Goal: Book appointment/travel/reservation

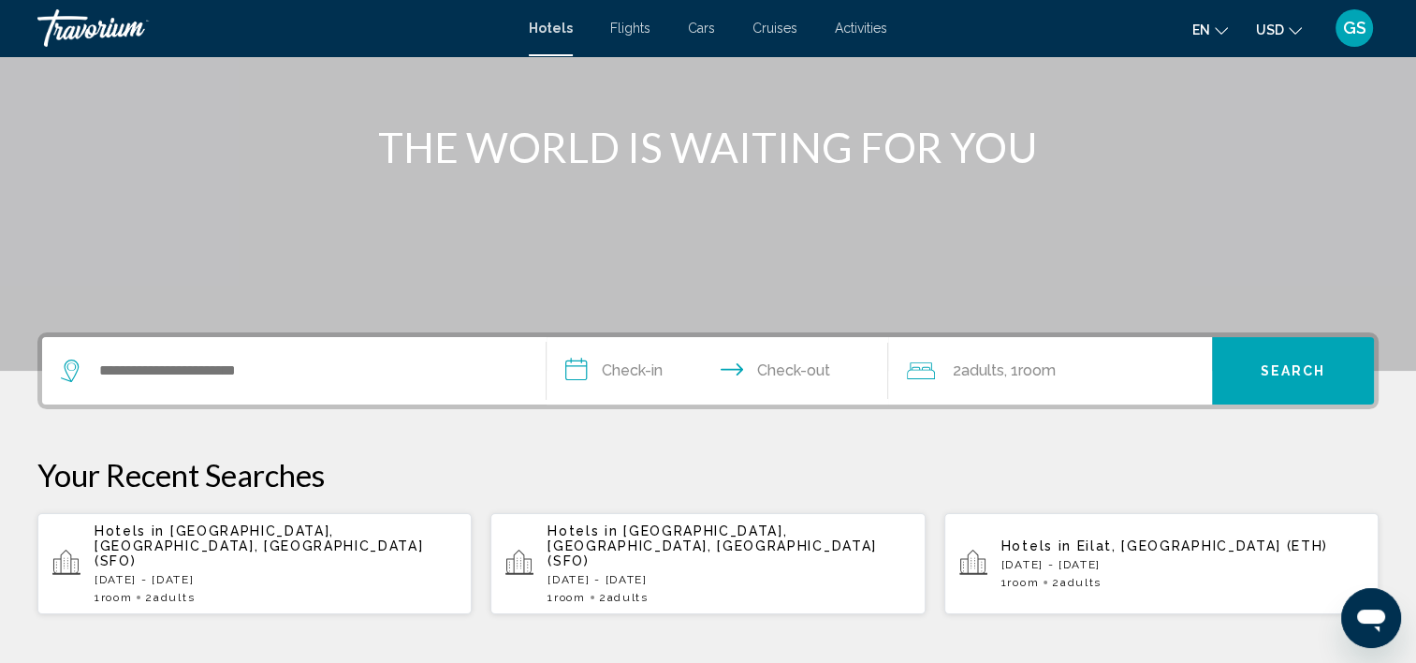
scroll to position [195, 0]
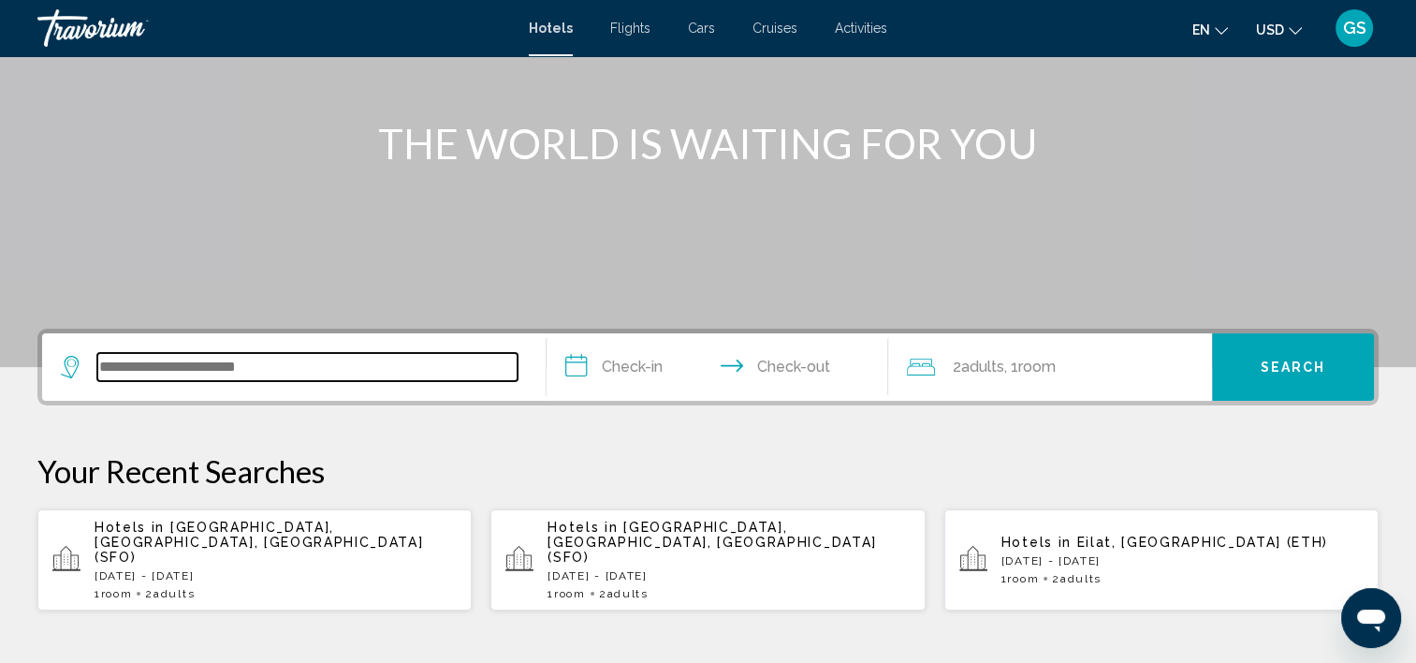
click at [282, 364] on input "Search widget" at bounding box center [307, 367] width 420 height 28
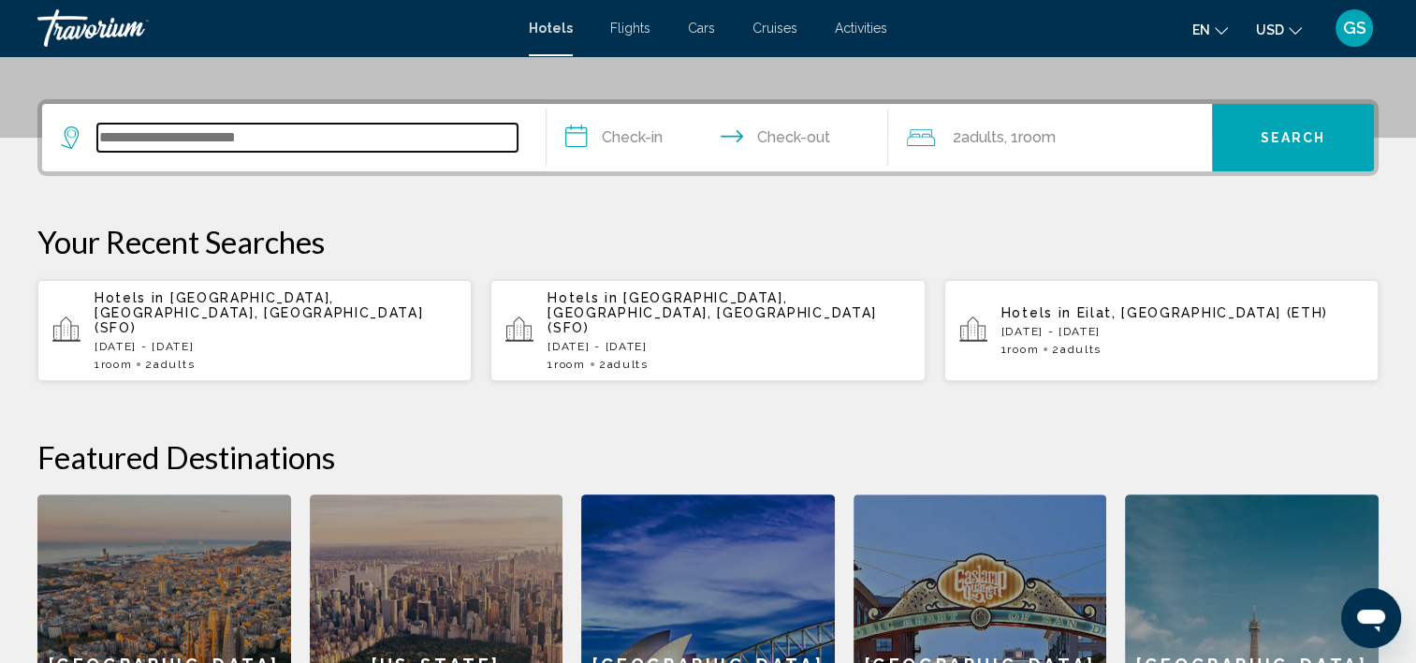
scroll to position [461, 0]
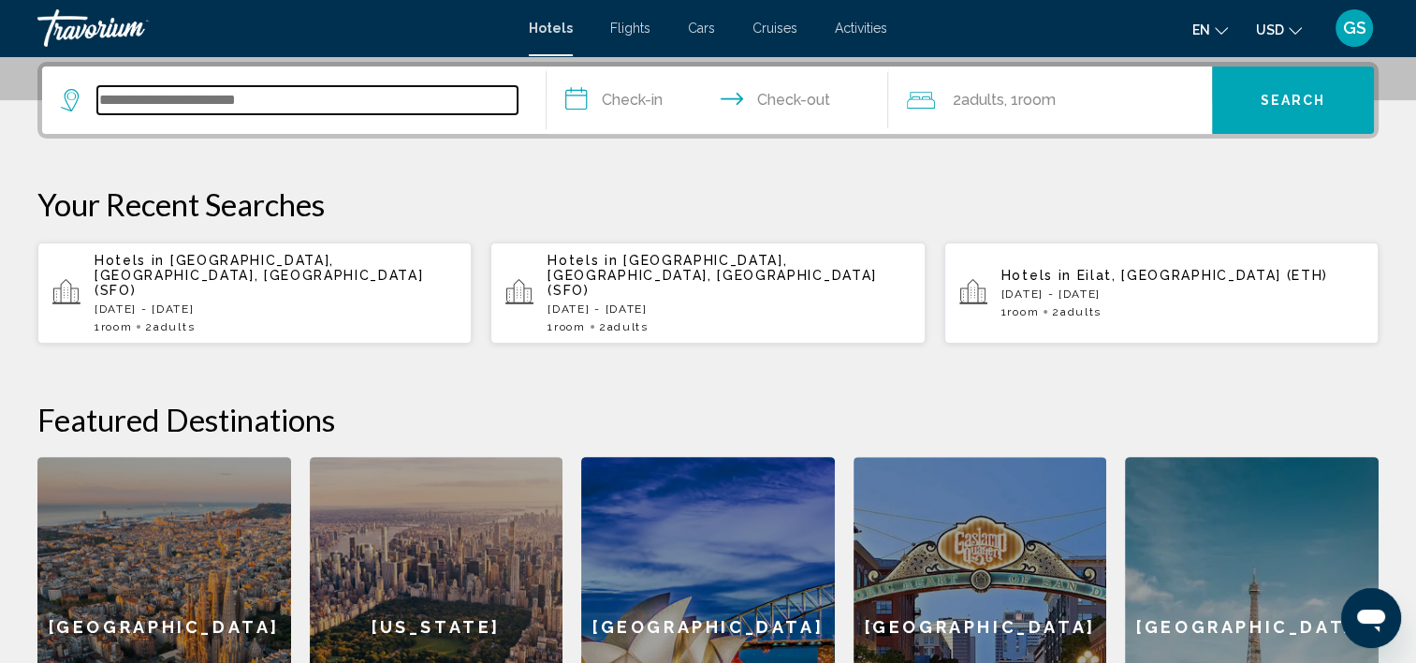
click at [154, 95] on input "Search widget" at bounding box center [307, 100] width 420 height 28
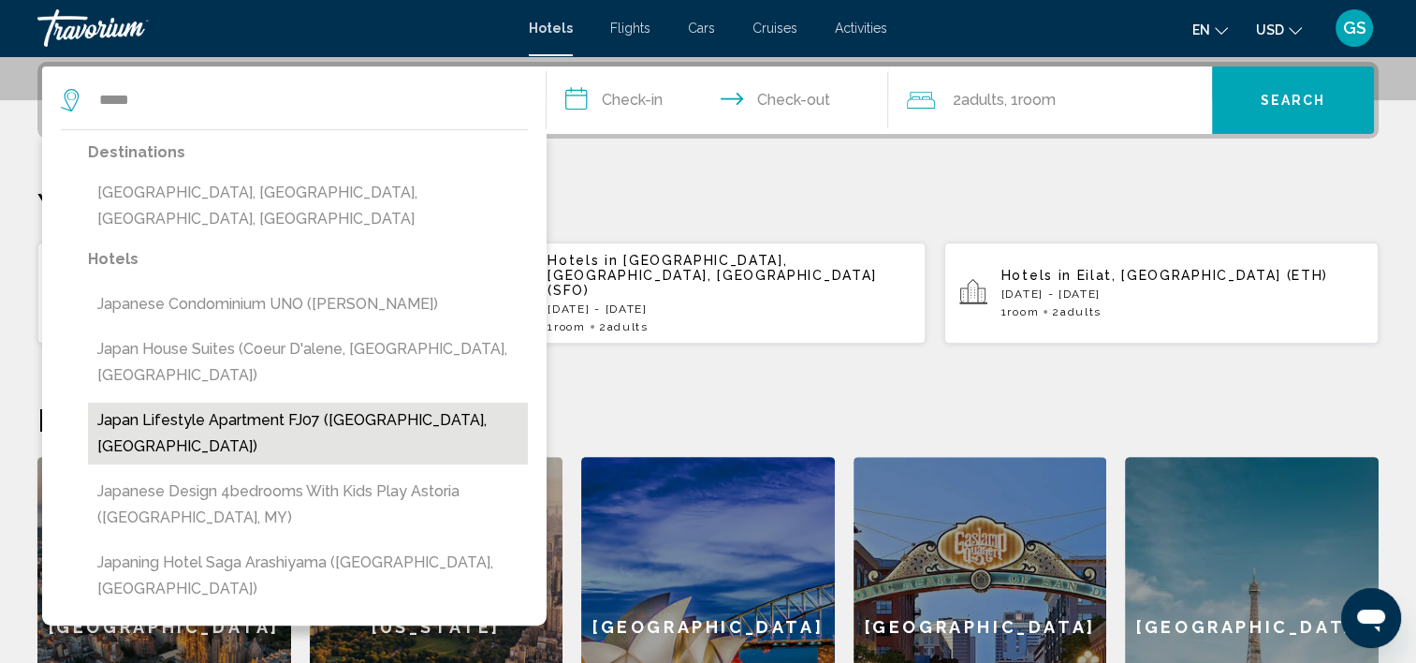
click at [188, 402] on button "Japan Lifestyle Apartment FJ07 (Tokyo, JP)" at bounding box center [308, 433] width 440 height 62
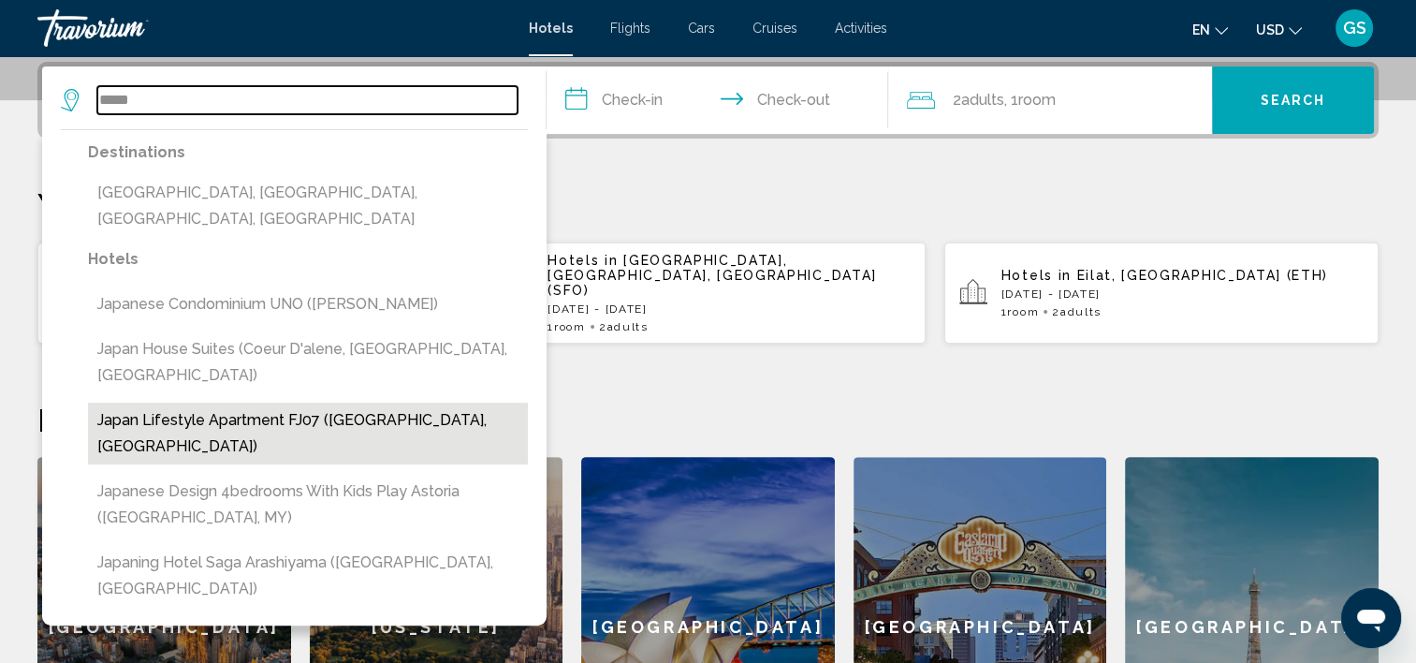
type input "**********"
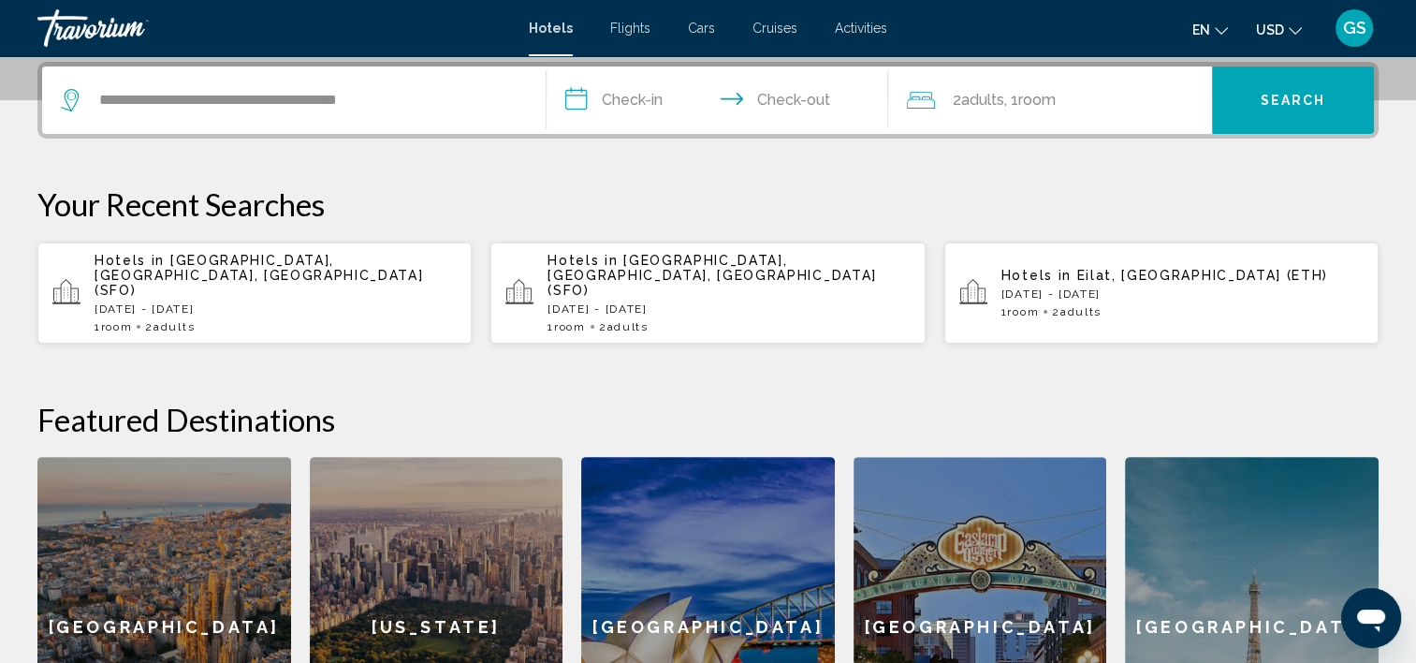
click at [653, 97] on input "**********" at bounding box center [722, 102] width 350 height 73
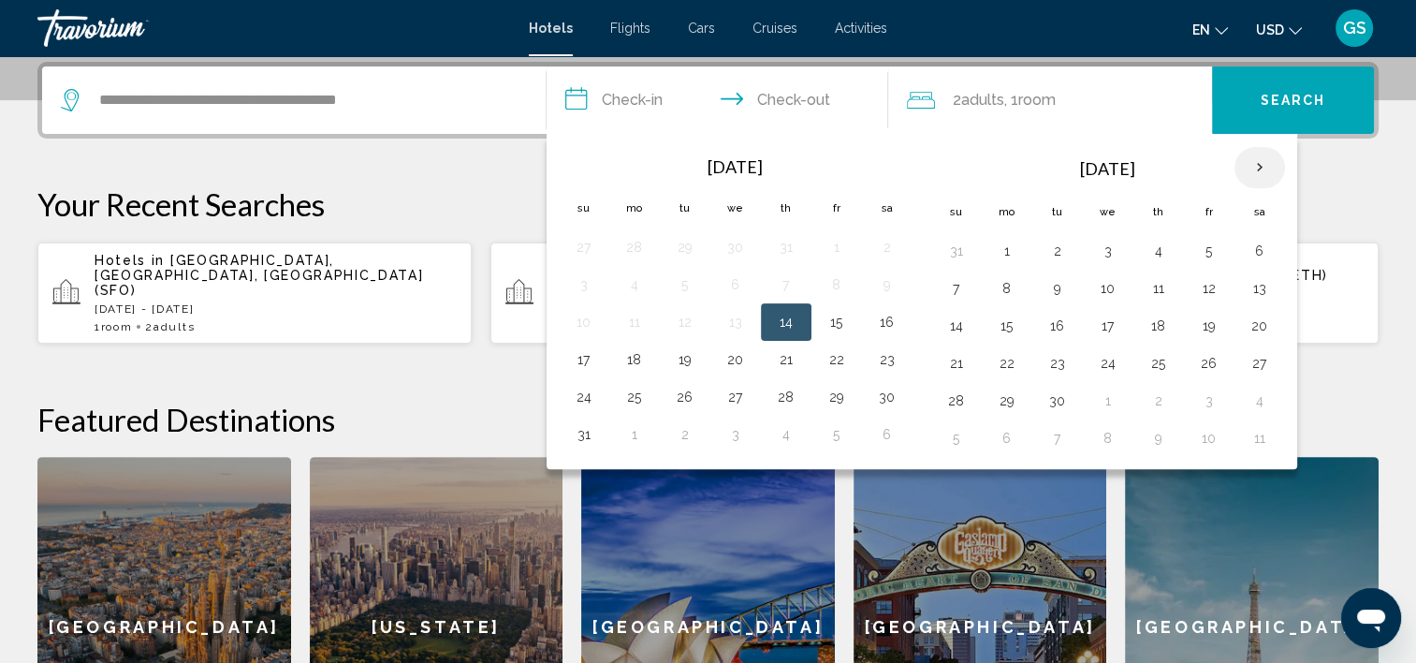
click at [1259, 173] on th "Next month" at bounding box center [1259, 167] width 51 height 41
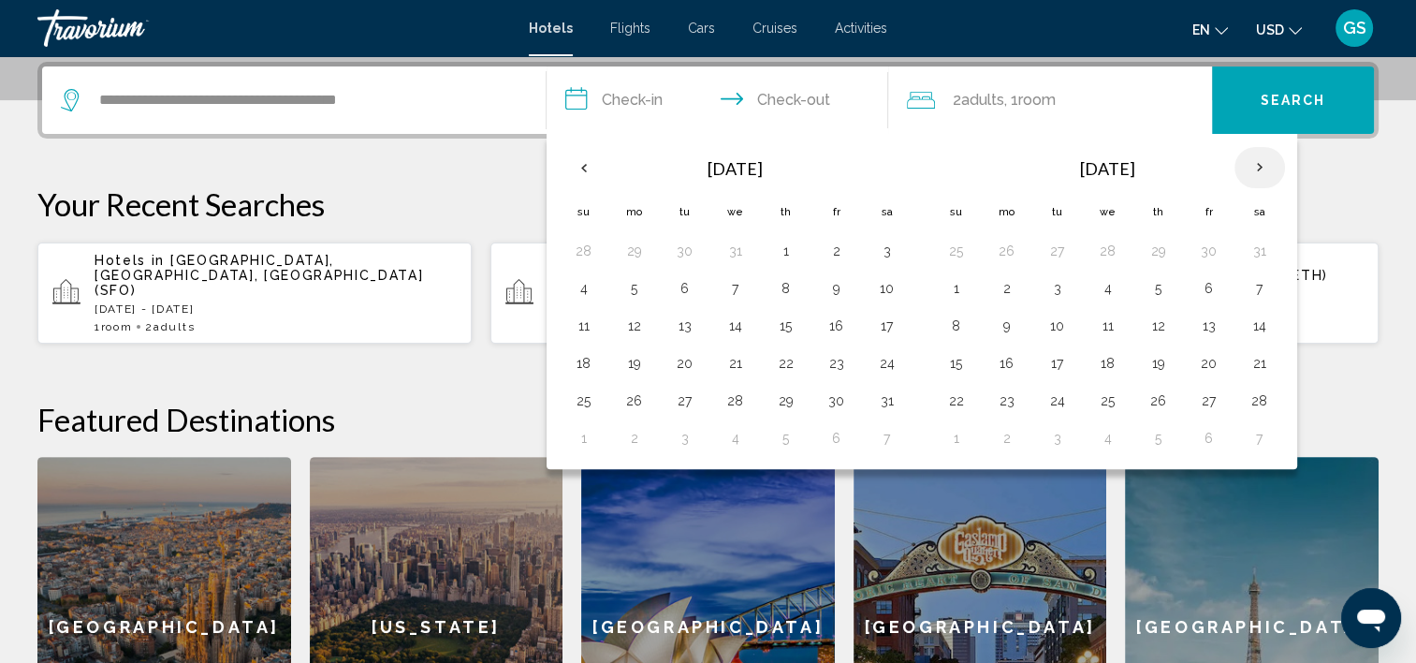
click at [1259, 173] on th "Next month" at bounding box center [1259, 167] width 51 height 41
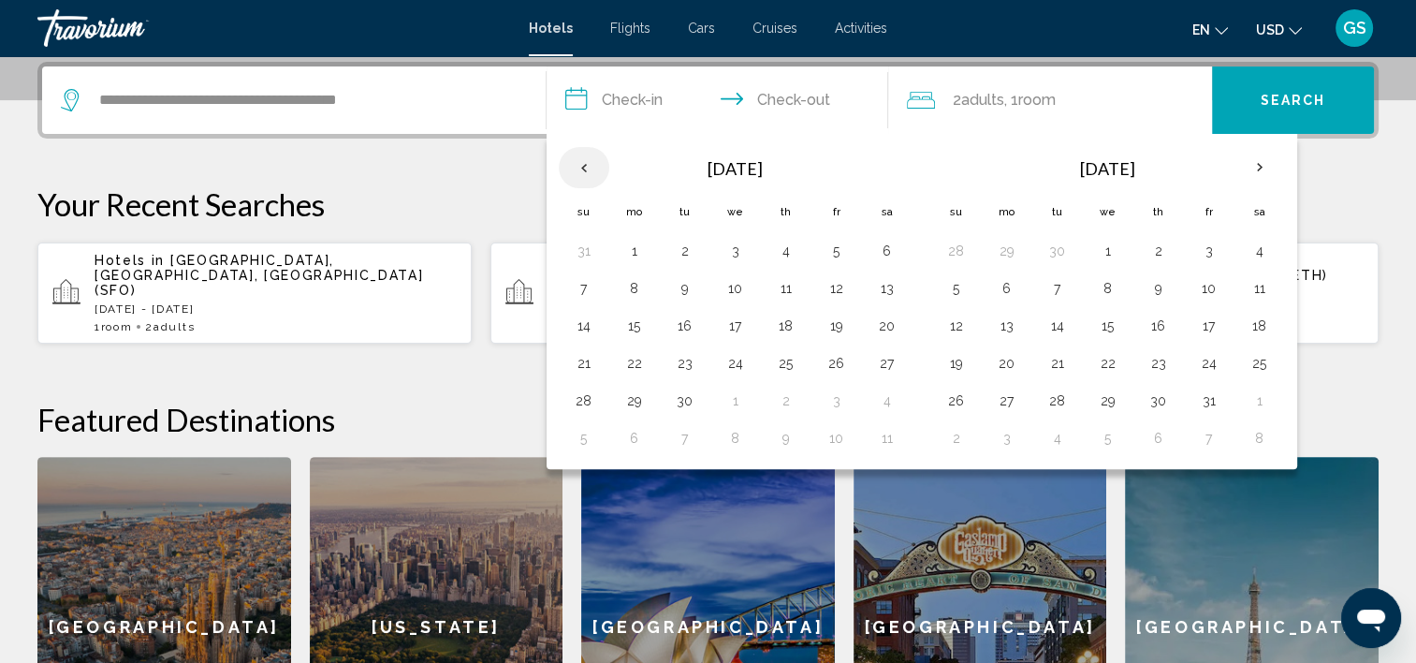
click at [583, 174] on th "Previous month" at bounding box center [584, 167] width 51 height 41
click at [728, 356] on button "20" at bounding box center [736, 363] width 30 height 26
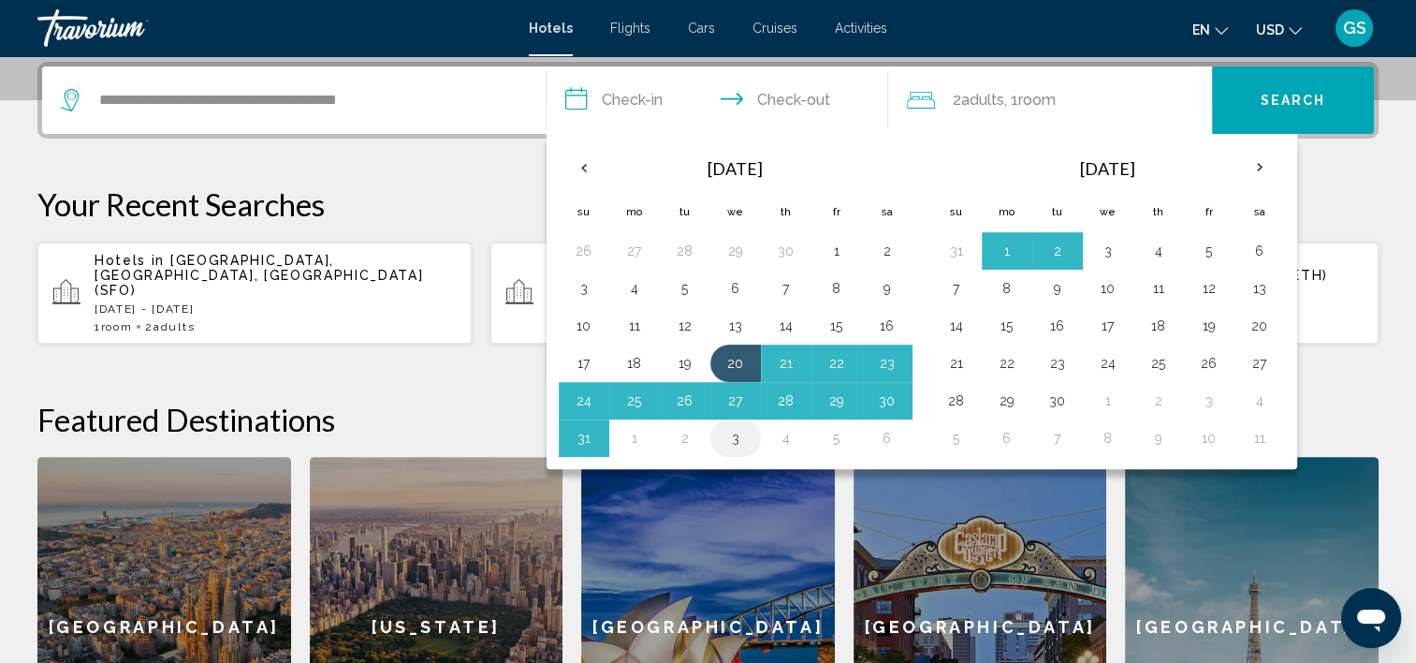
click at [735, 437] on button "3" at bounding box center [736, 438] width 30 height 26
type input "**********"
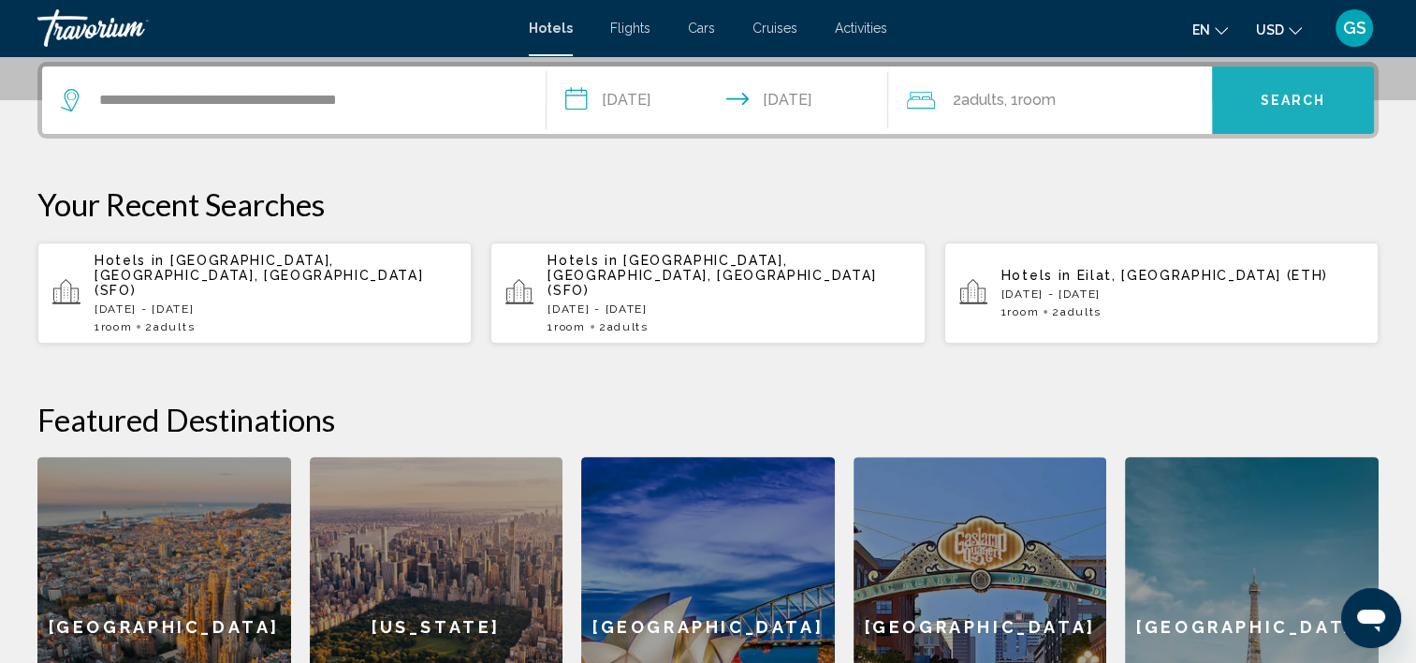
click at [1226, 110] on button "Search" at bounding box center [1293, 99] width 162 height 67
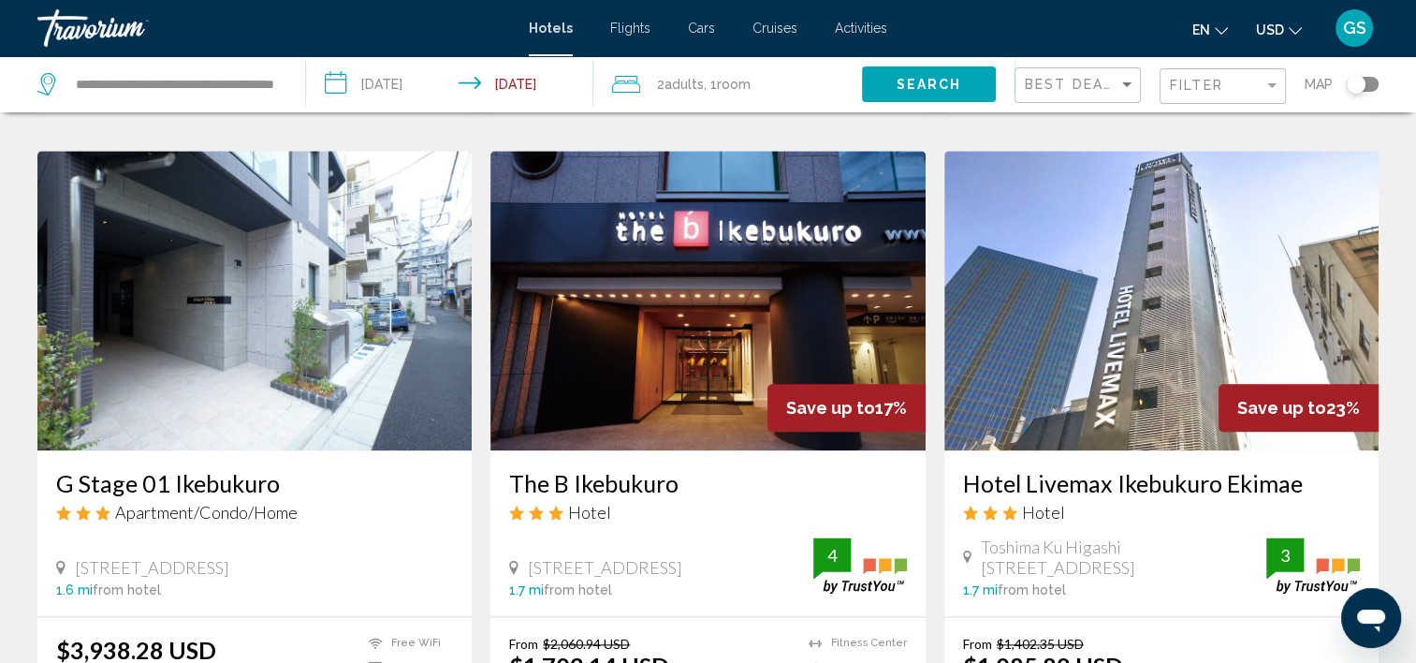
scroll to position [2170, 0]
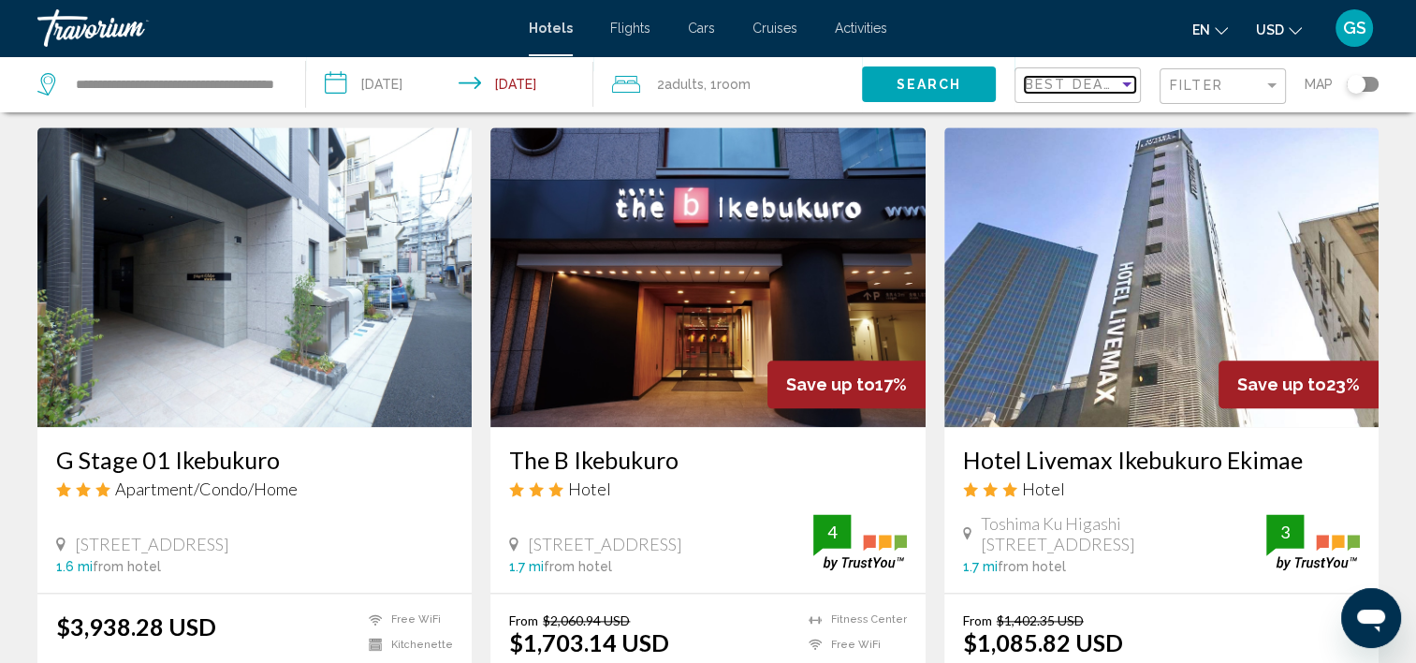
click at [1121, 89] on div "Sort by" at bounding box center [1126, 84] width 17 height 15
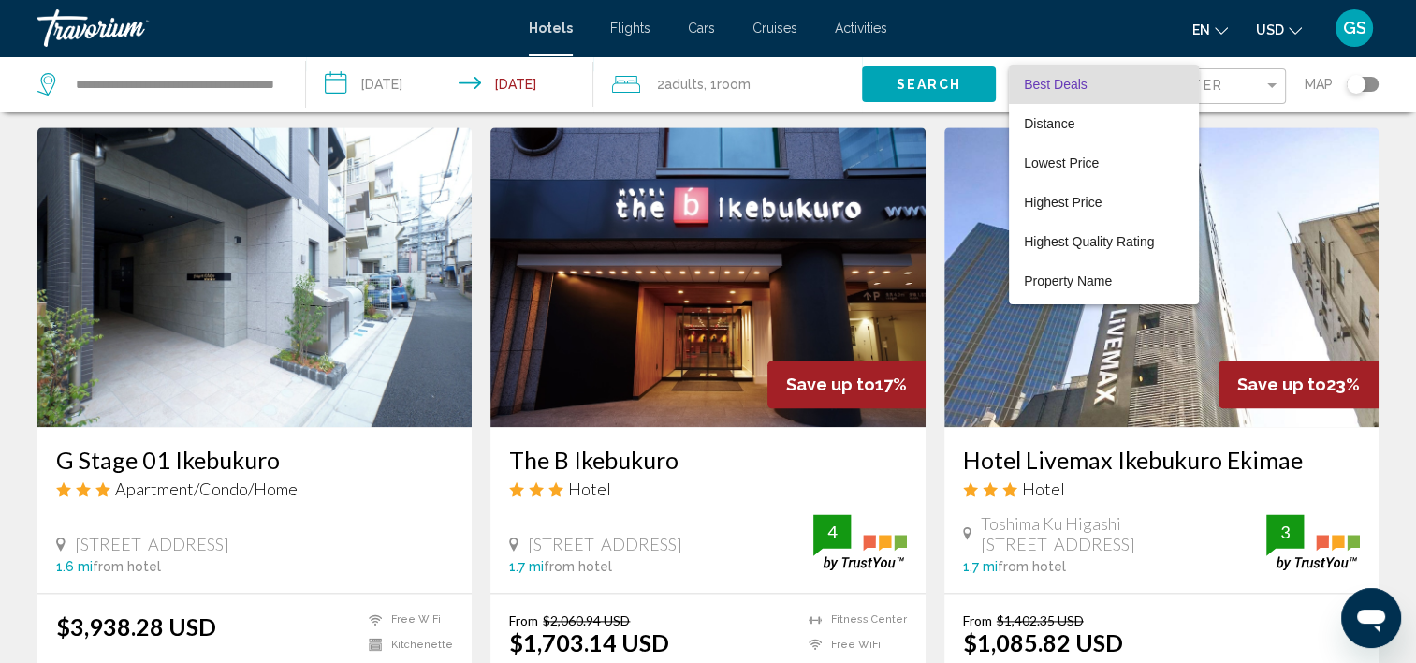
click at [1121, 89] on span "Best Deals" at bounding box center [1104, 84] width 160 height 39
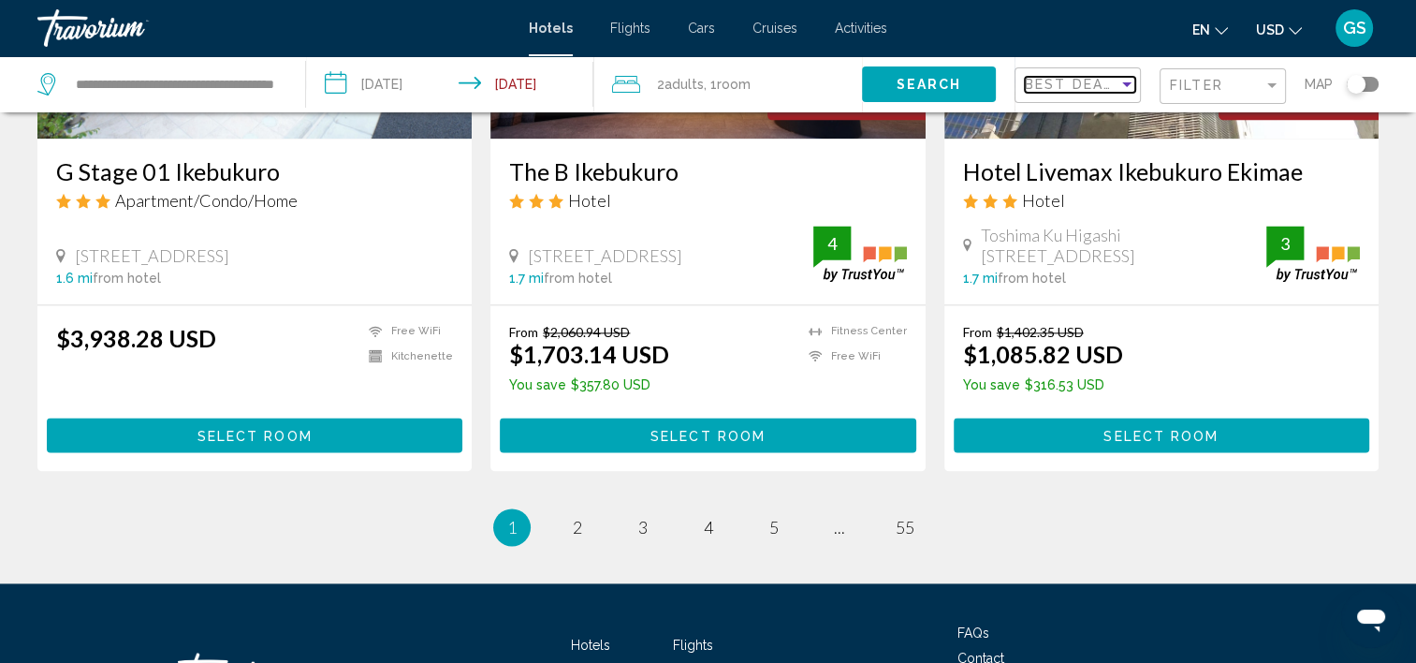
scroll to position [2455, 0]
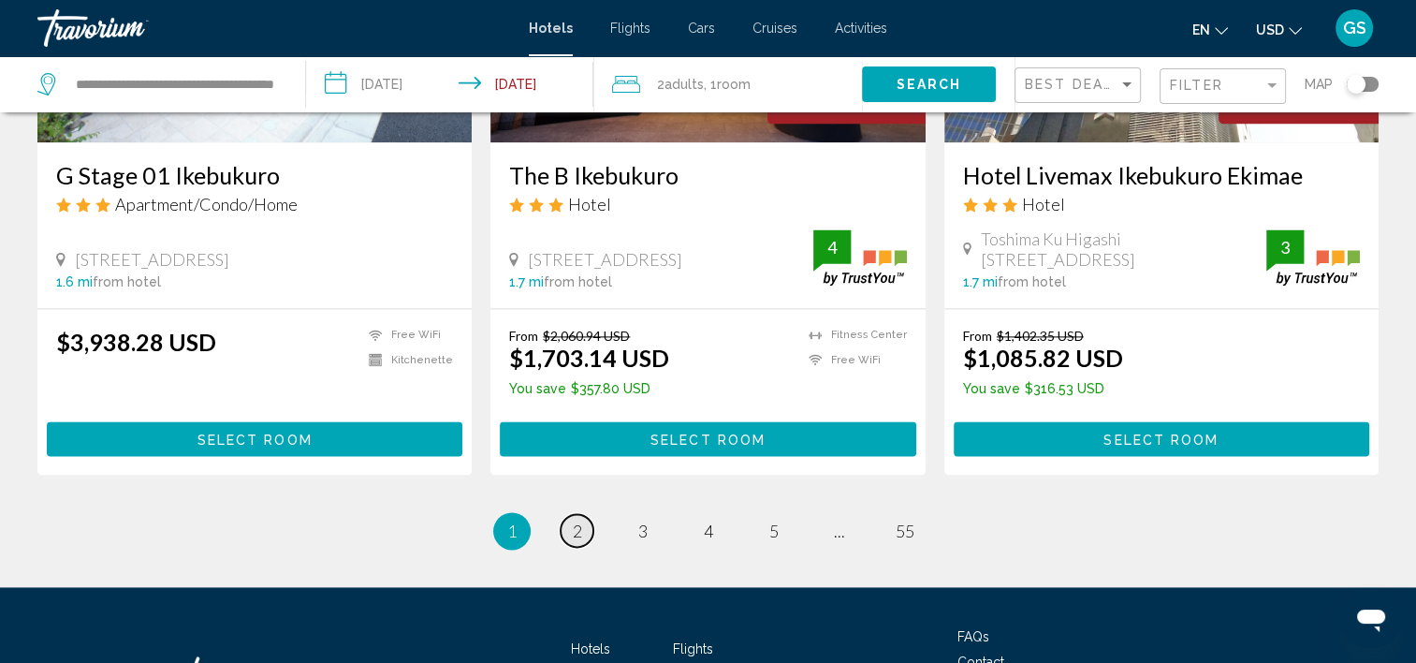
click at [576, 520] on span "2" at bounding box center [577, 530] width 9 height 21
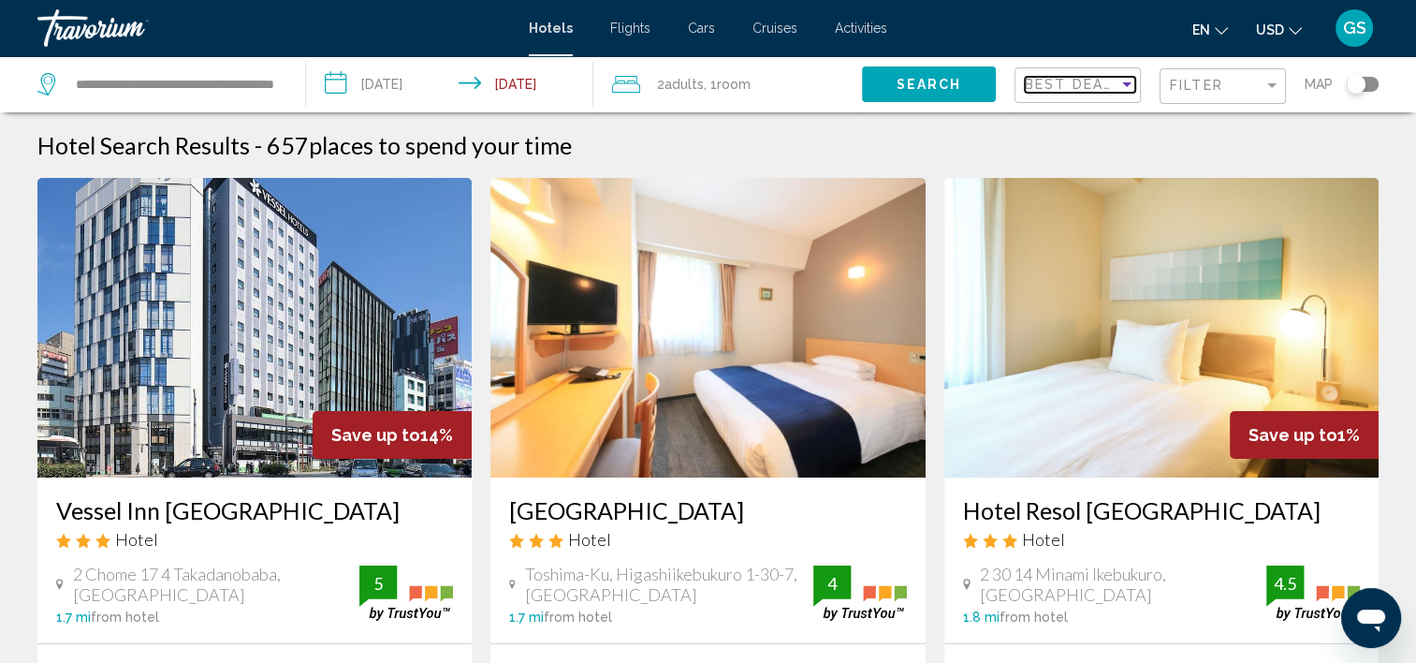
click at [1108, 79] on span "Best Deals" at bounding box center [1074, 84] width 98 height 15
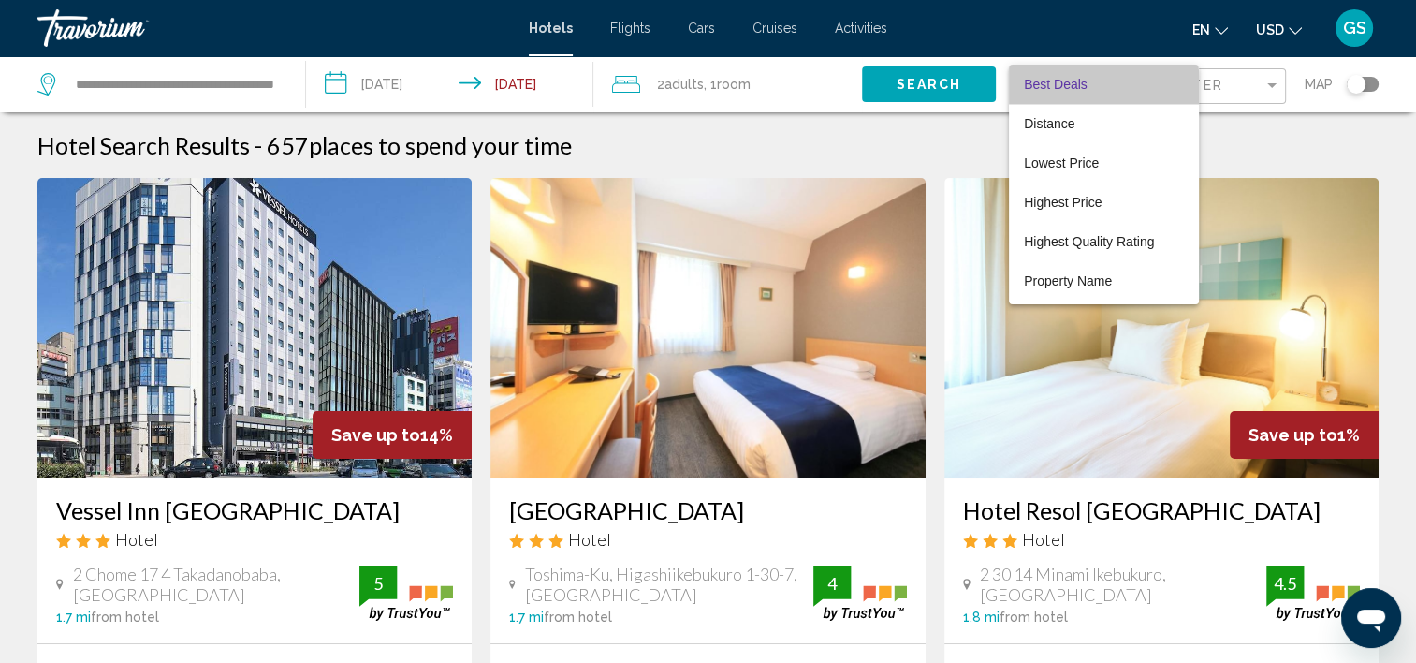
click at [1098, 90] on span "Best Deals" at bounding box center [1104, 84] width 160 height 39
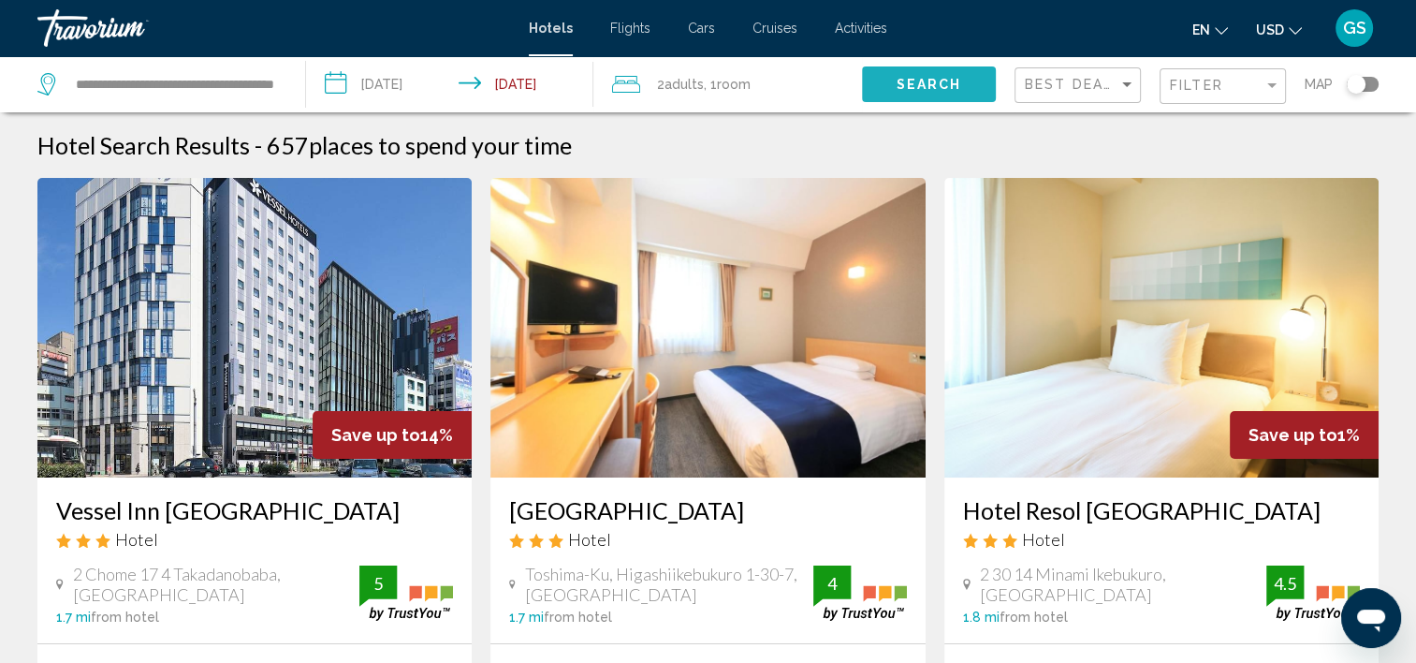
click at [943, 81] on span "Search" at bounding box center [929, 85] width 66 height 15
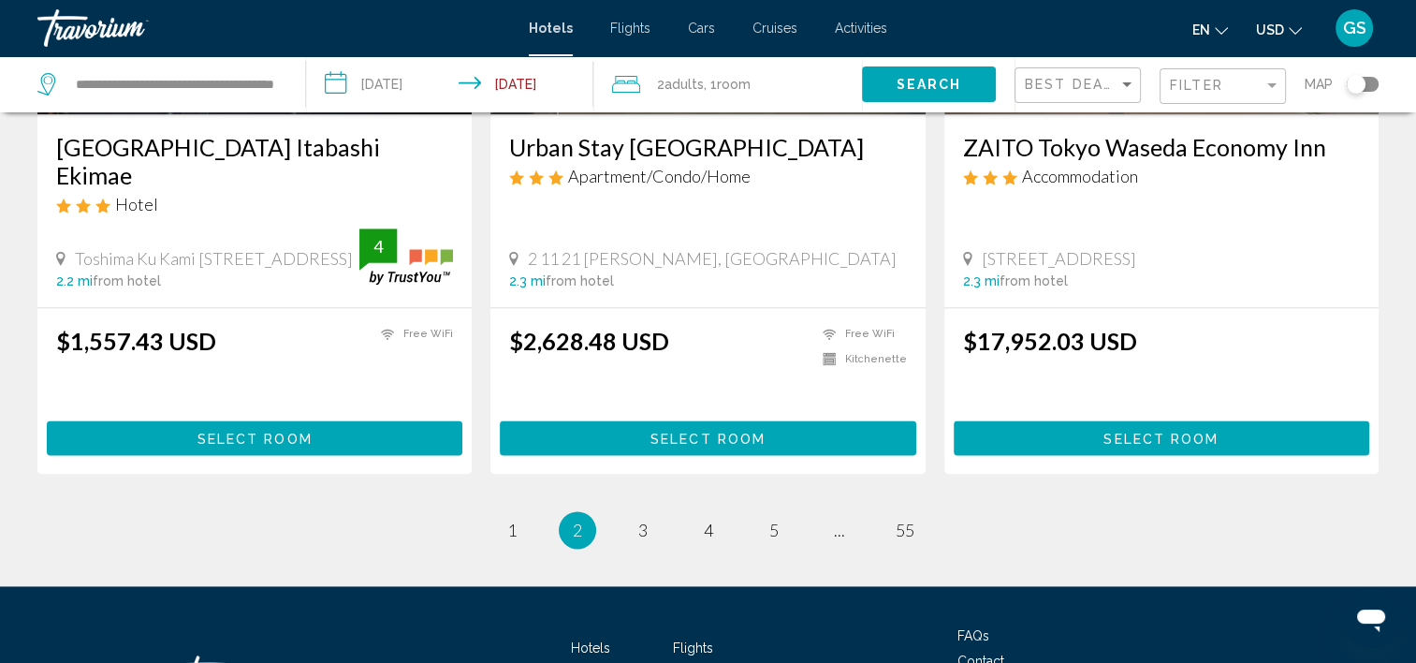
scroll to position [2440, 0]
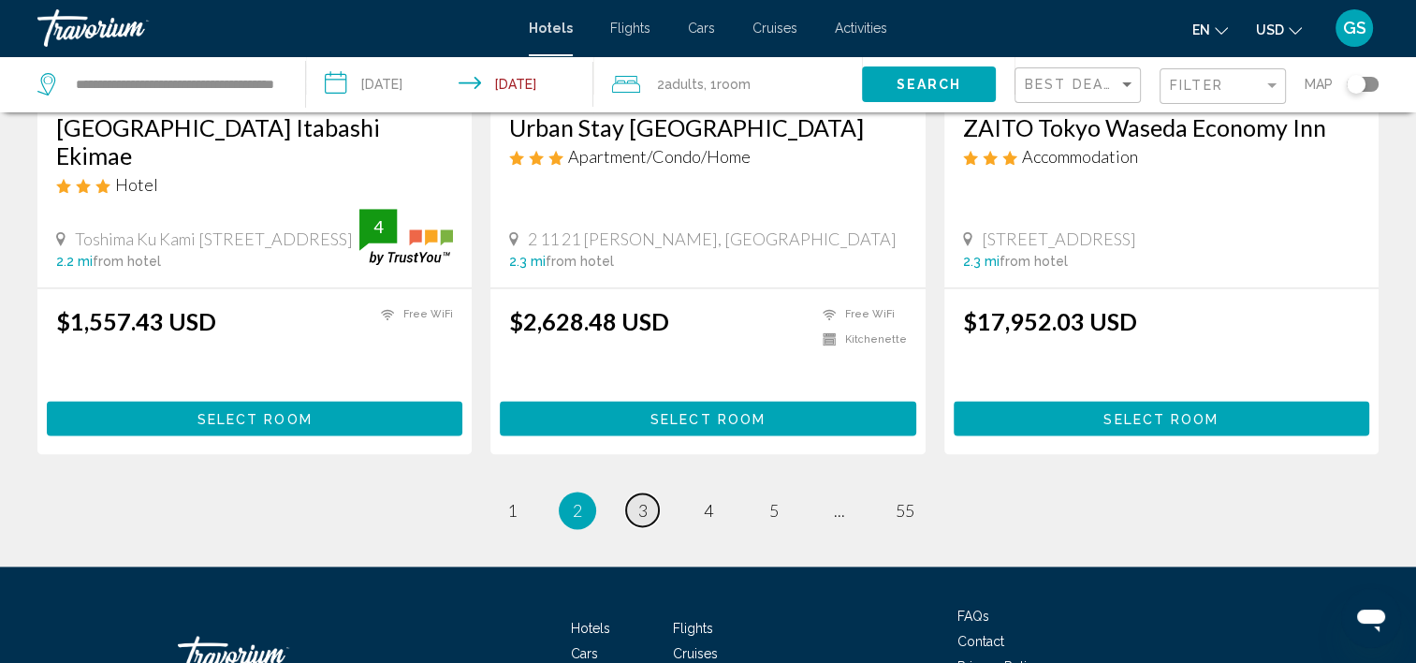
click at [641, 500] on span "3" at bounding box center [642, 510] width 9 height 21
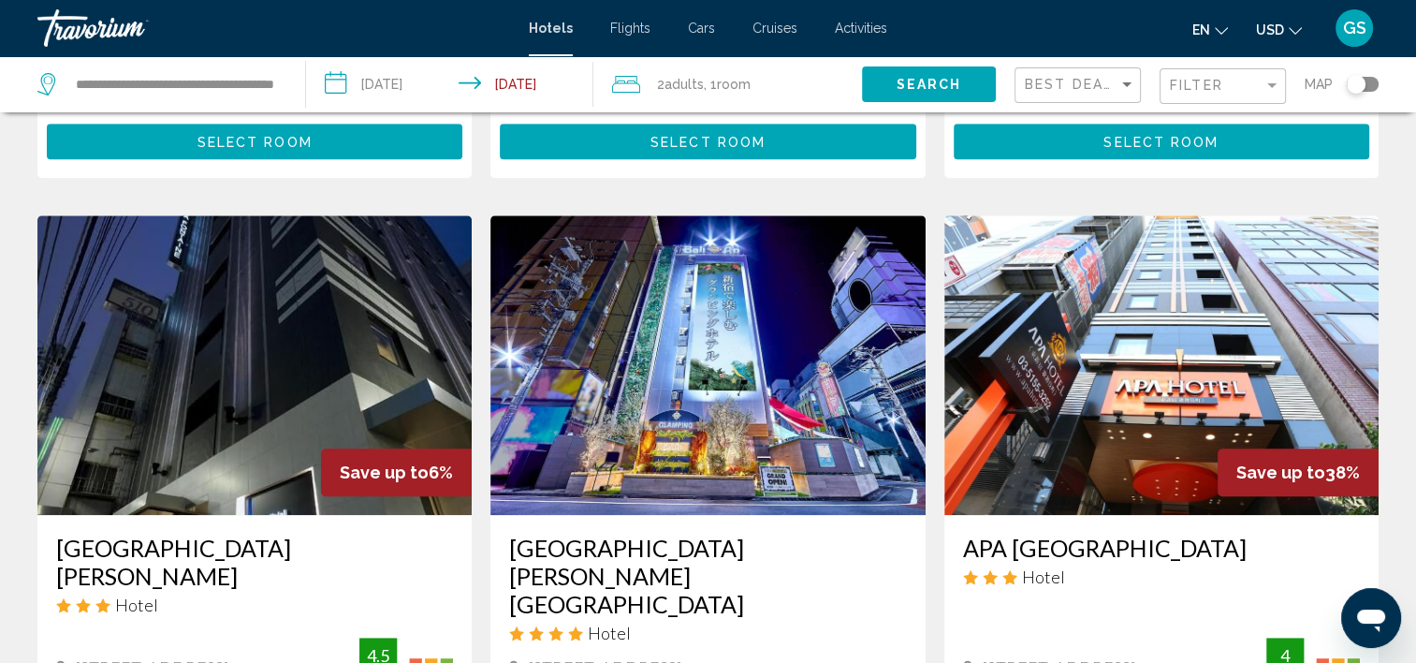
scroll to position [1542, 0]
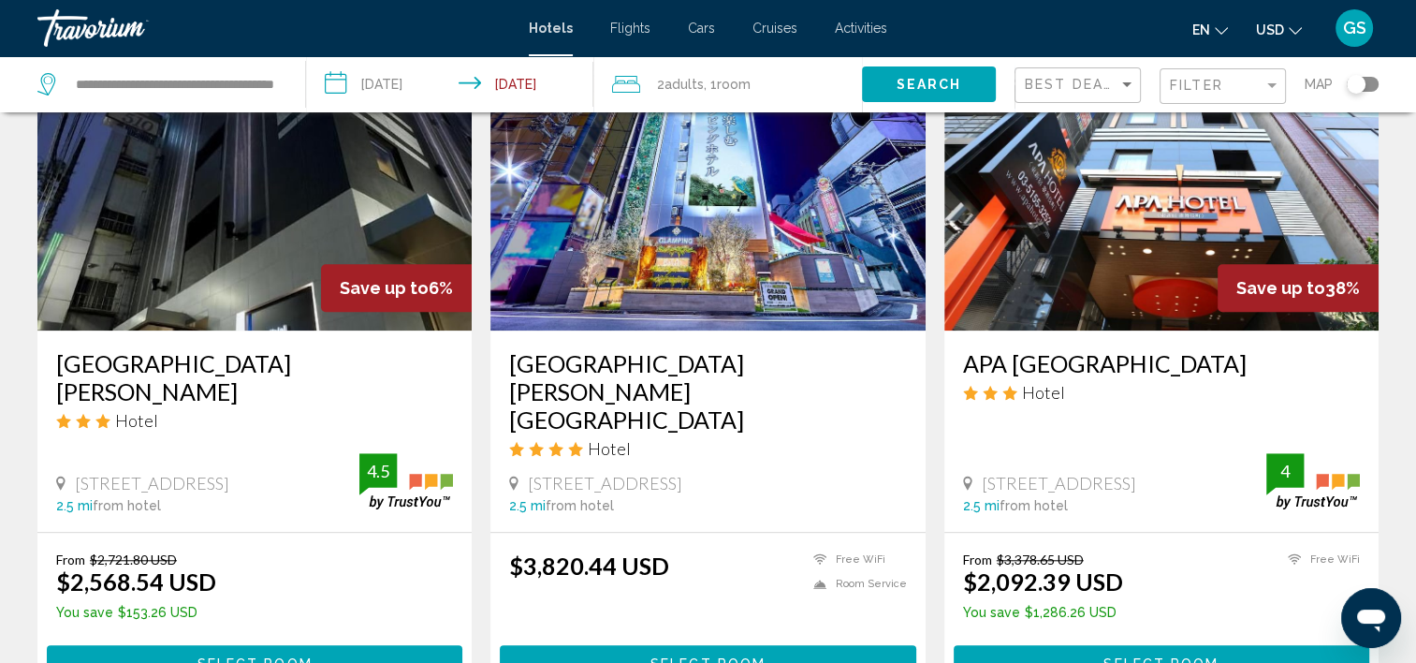
click at [1330, 322] on img "Main content" at bounding box center [1161, 180] width 434 height 299
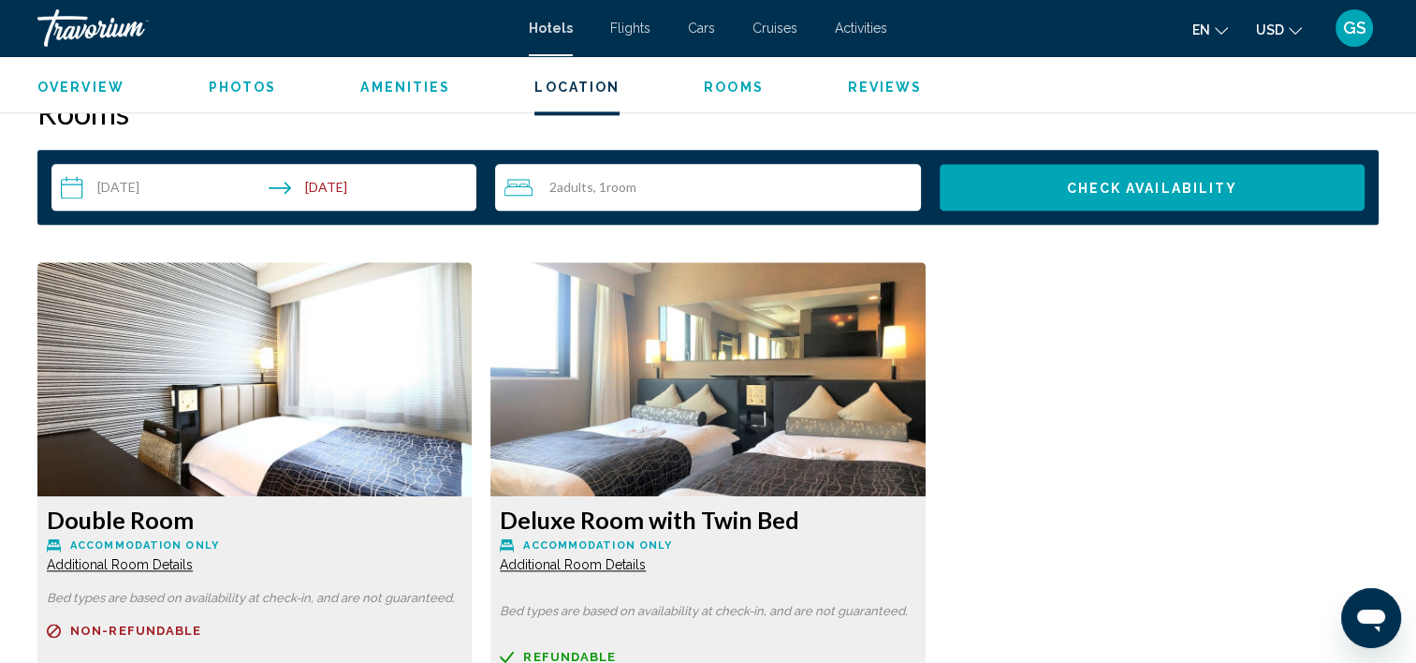
scroll to position [2145, 0]
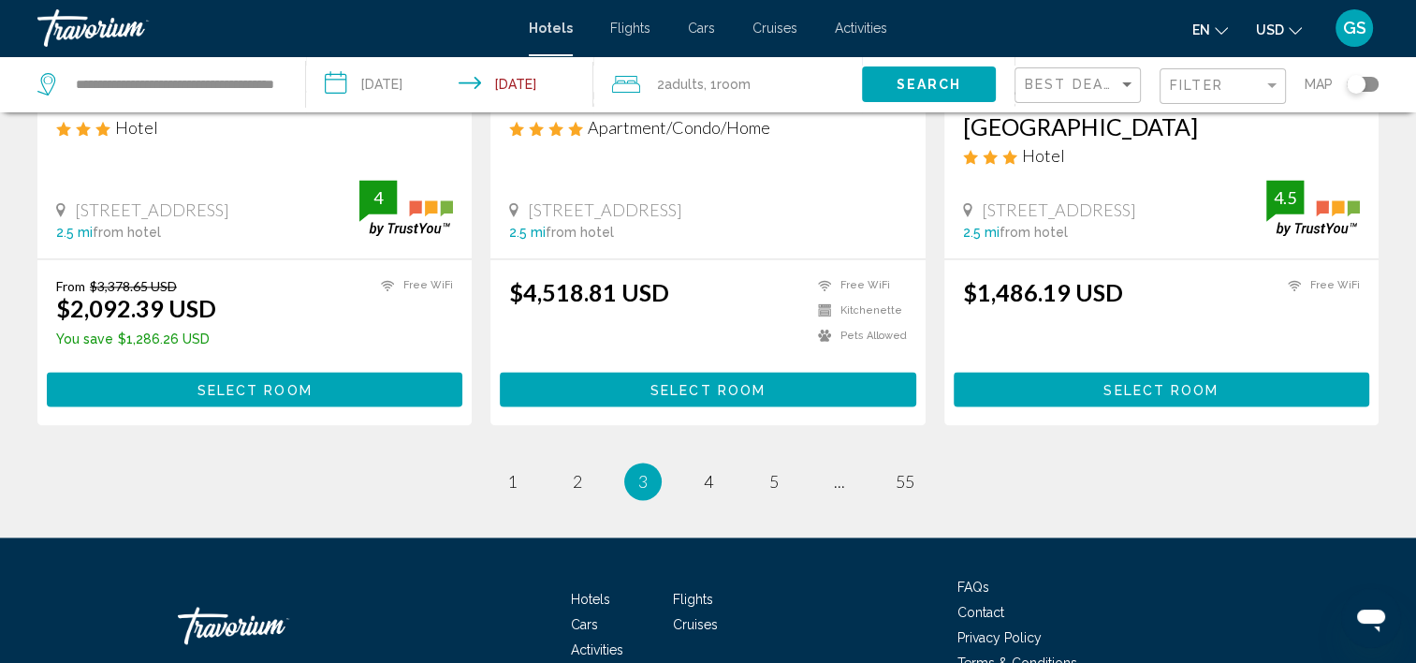
scroll to position [2554, 0]
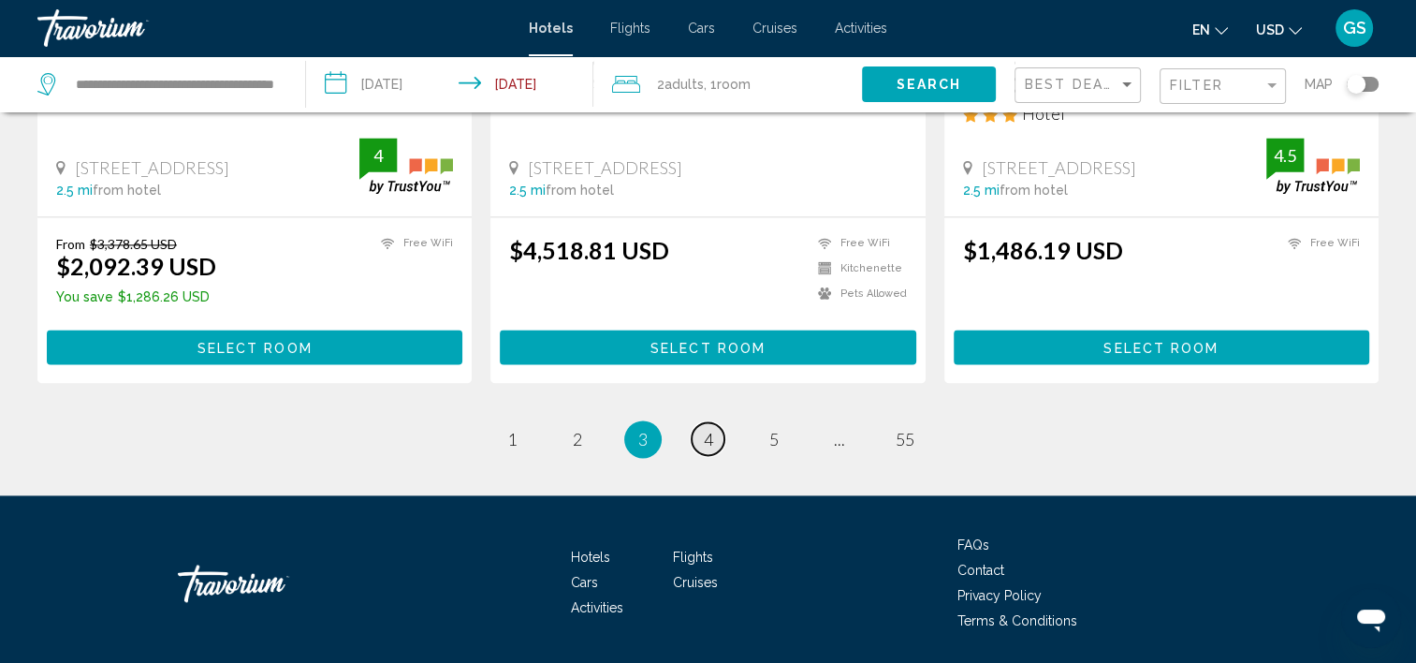
click at [701, 422] on link "page 4" at bounding box center [708, 438] width 33 height 33
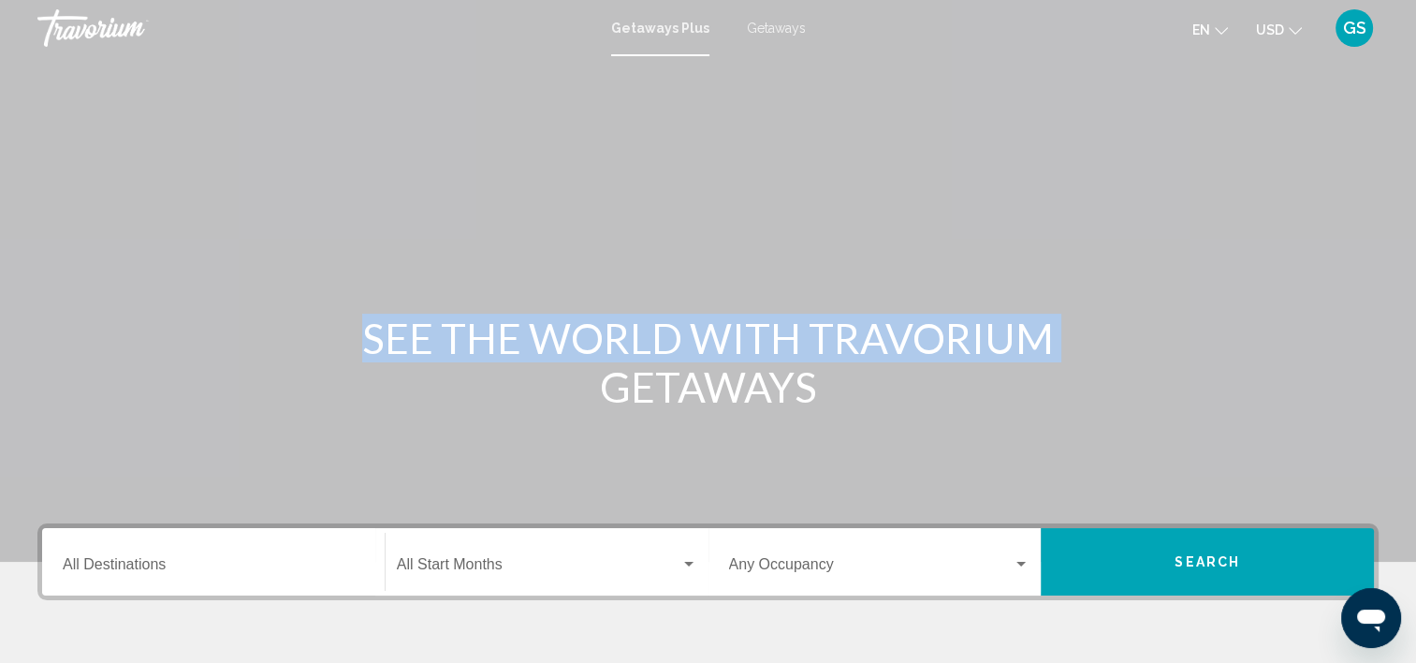
drag, startPoint x: 1413, startPoint y: 102, endPoint x: 1420, endPoint y: 120, distance: 18.9
click at [1416, 120] on html "Skip to main content Getaways Plus Getaways en English Español Français Italian…" at bounding box center [708, 331] width 1416 height 663
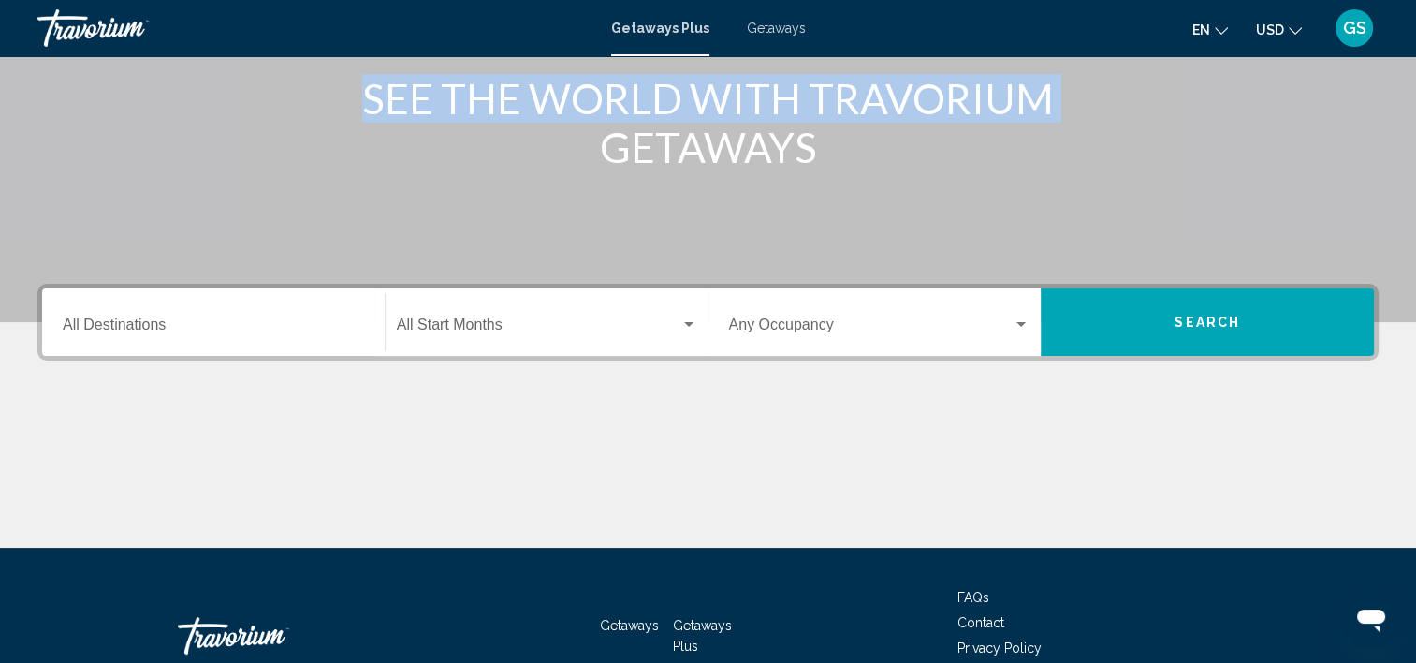
scroll to position [253, 0]
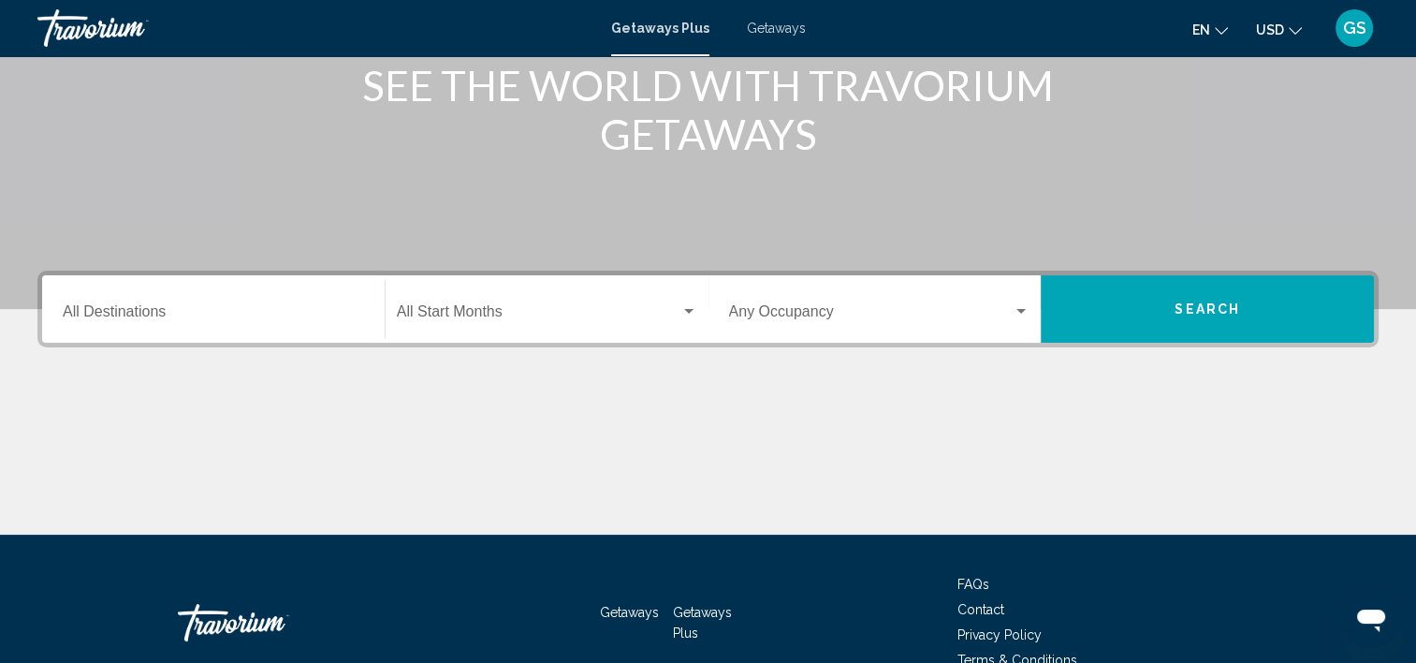
click at [222, 309] on input "Destination All Destinations" at bounding box center [213, 315] width 301 height 17
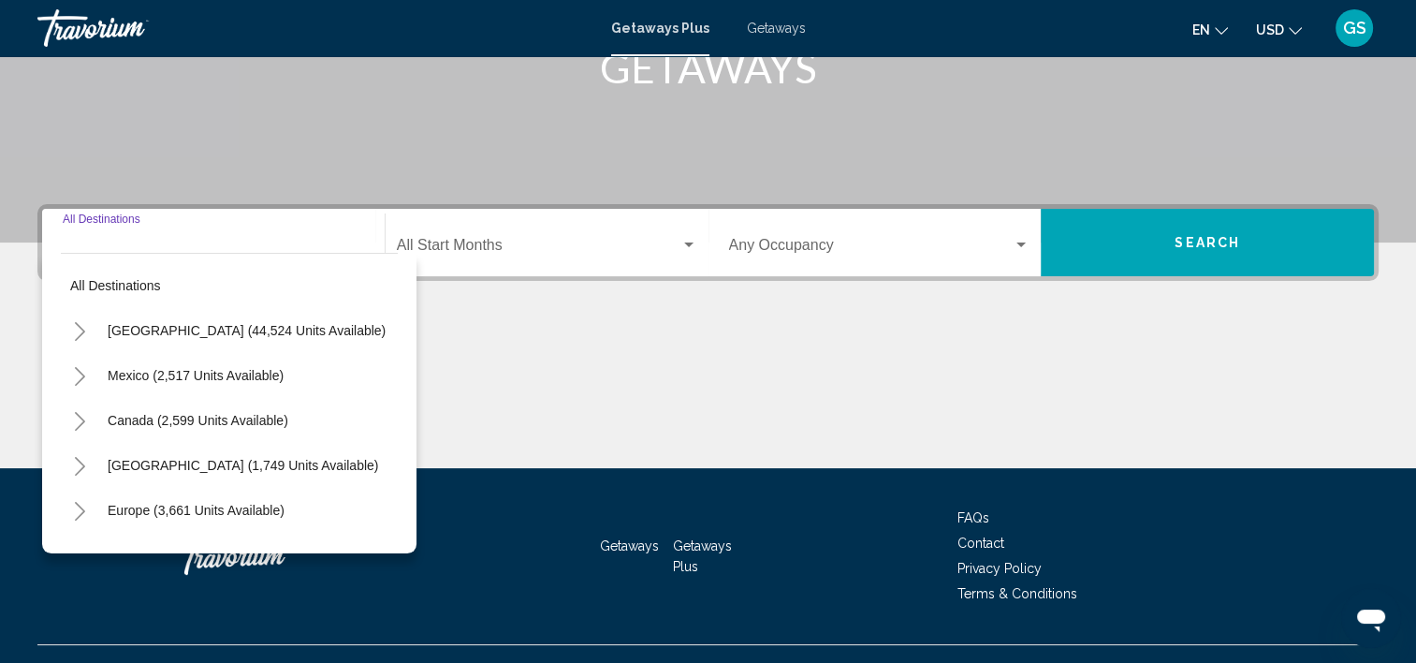
scroll to position [353, 0]
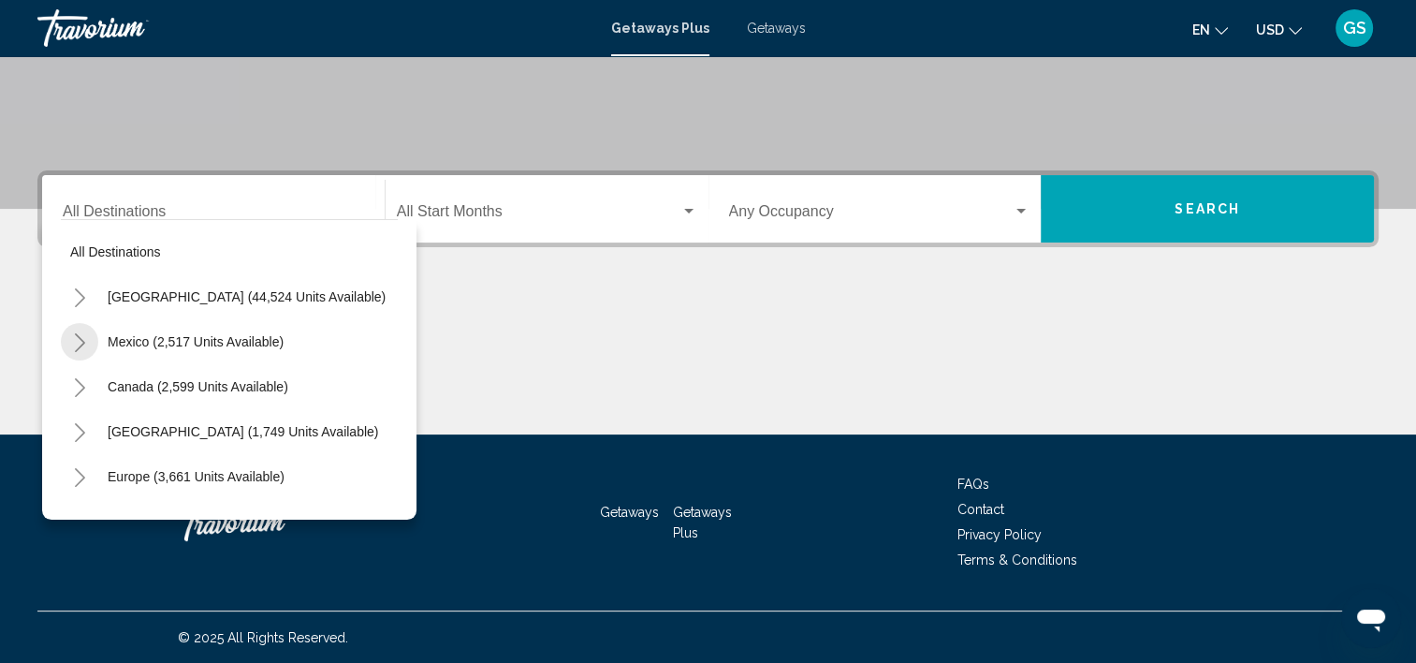
click at [77, 347] on icon "Toggle Mexico (2,517 units available)" at bounding box center [80, 342] width 10 height 19
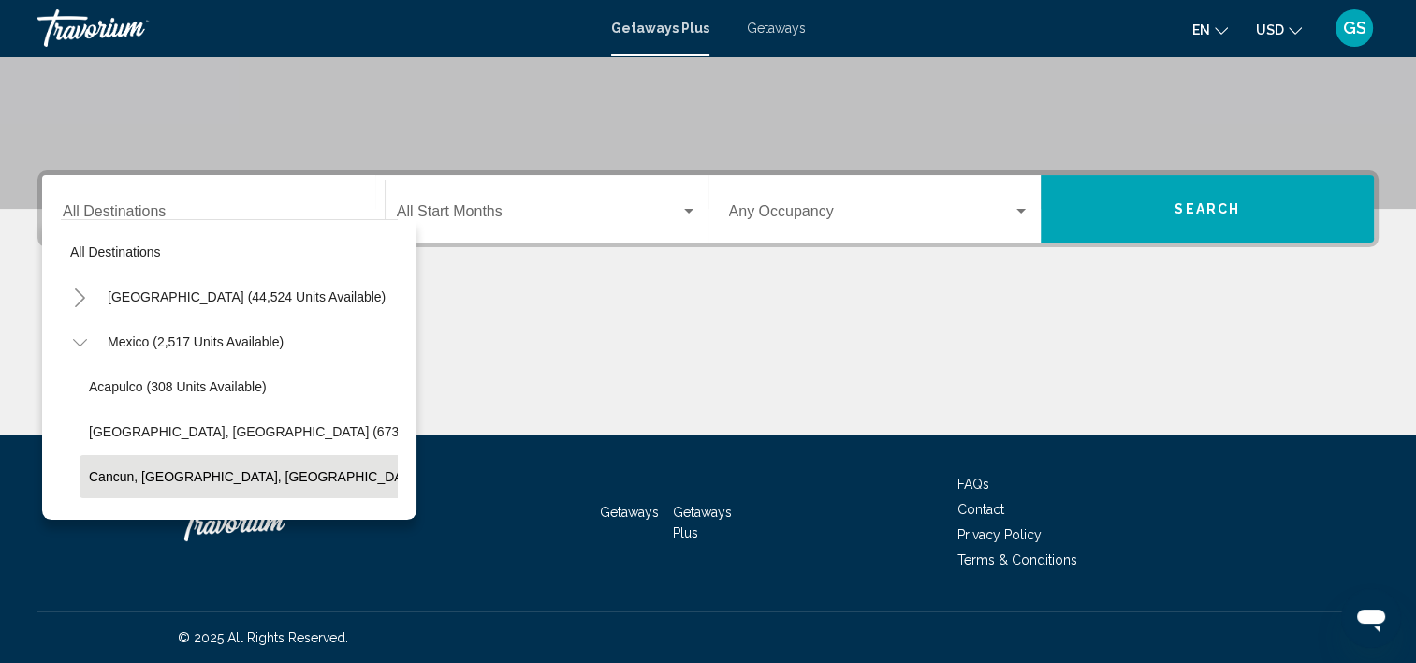
click at [109, 475] on span "Cancun, [GEOGRAPHIC_DATA], [GEOGRAPHIC_DATA] (359 units available)" at bounding box center [317, 476] width 456 height 15
type input "**********"
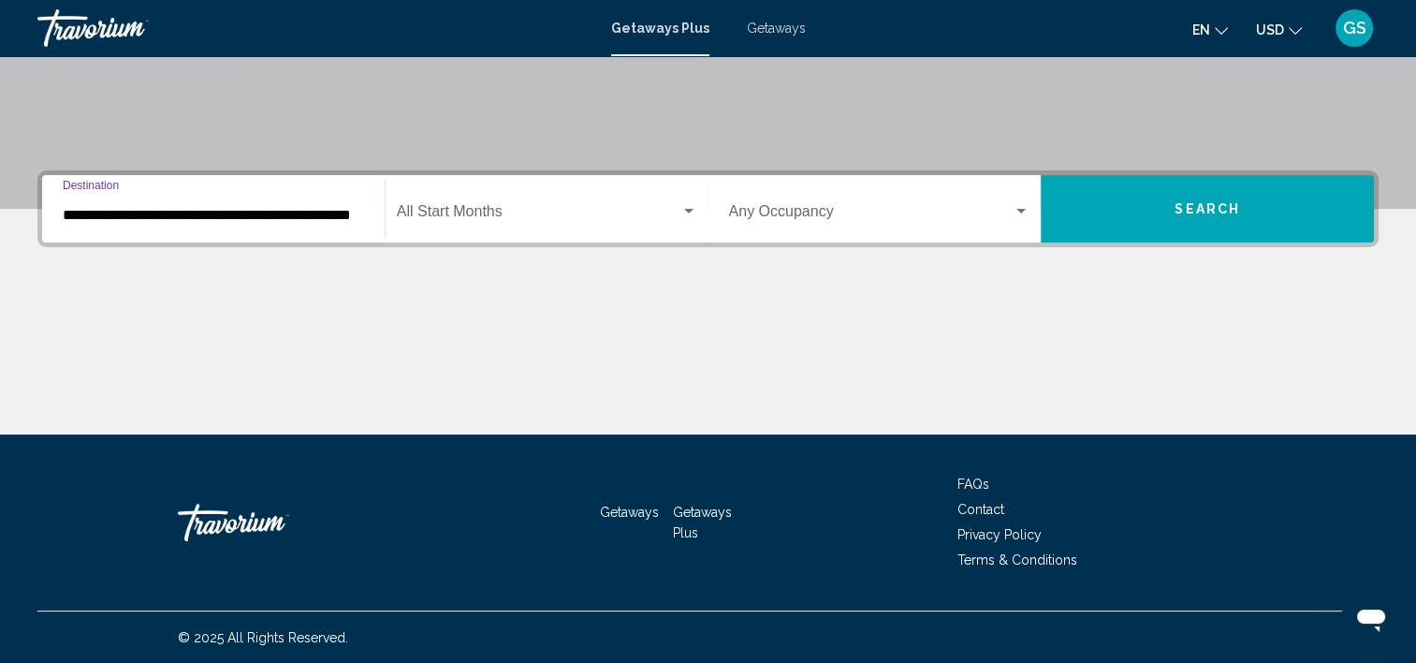
click at [564, 195] on div "Start Month All Start Months" at bounding box center [547, 209] width 300 height 59
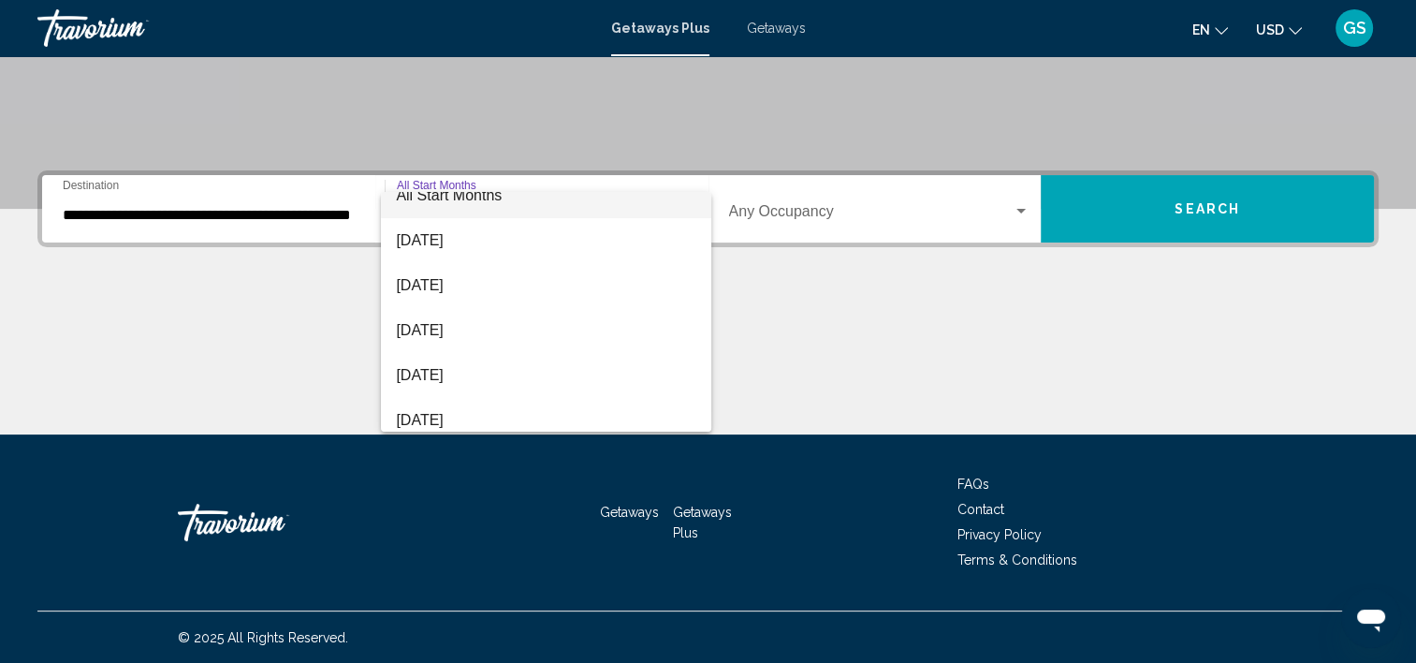
scroll to position [37, 0]
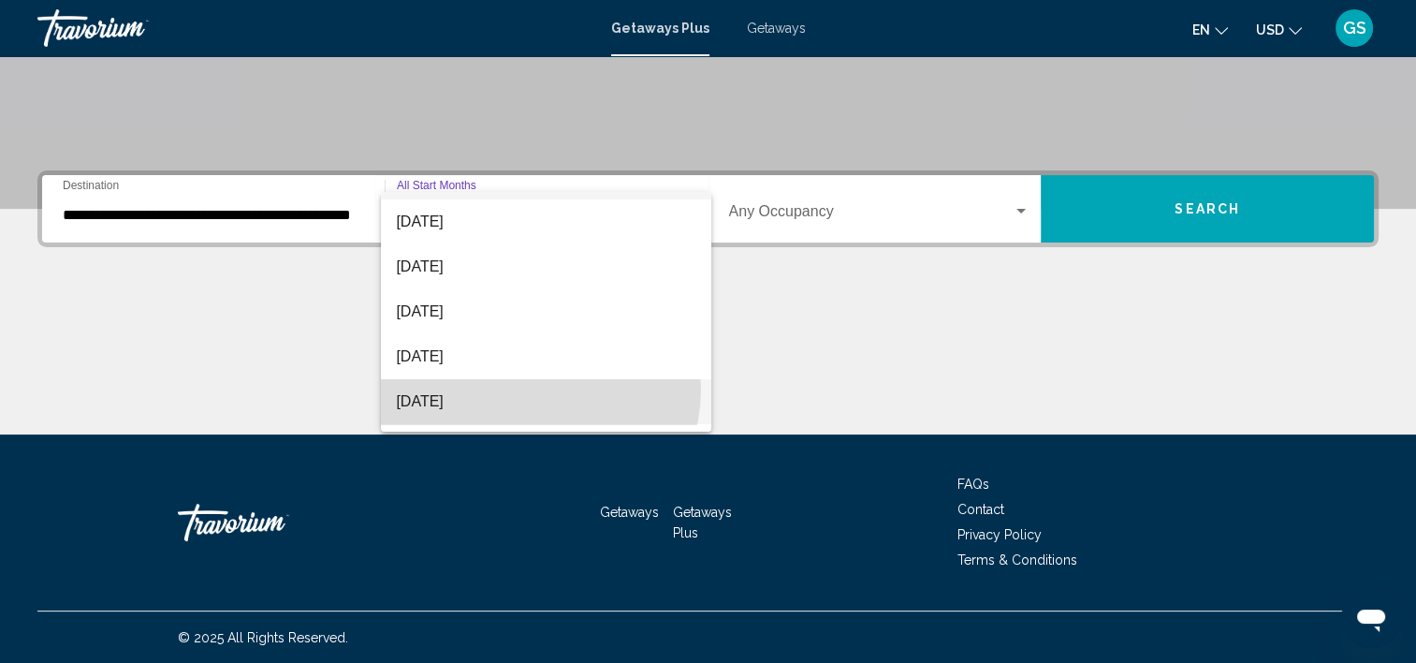
click at [538, 389] on span "[DATE]" at bounding box center [546, 401] width 300 height 45
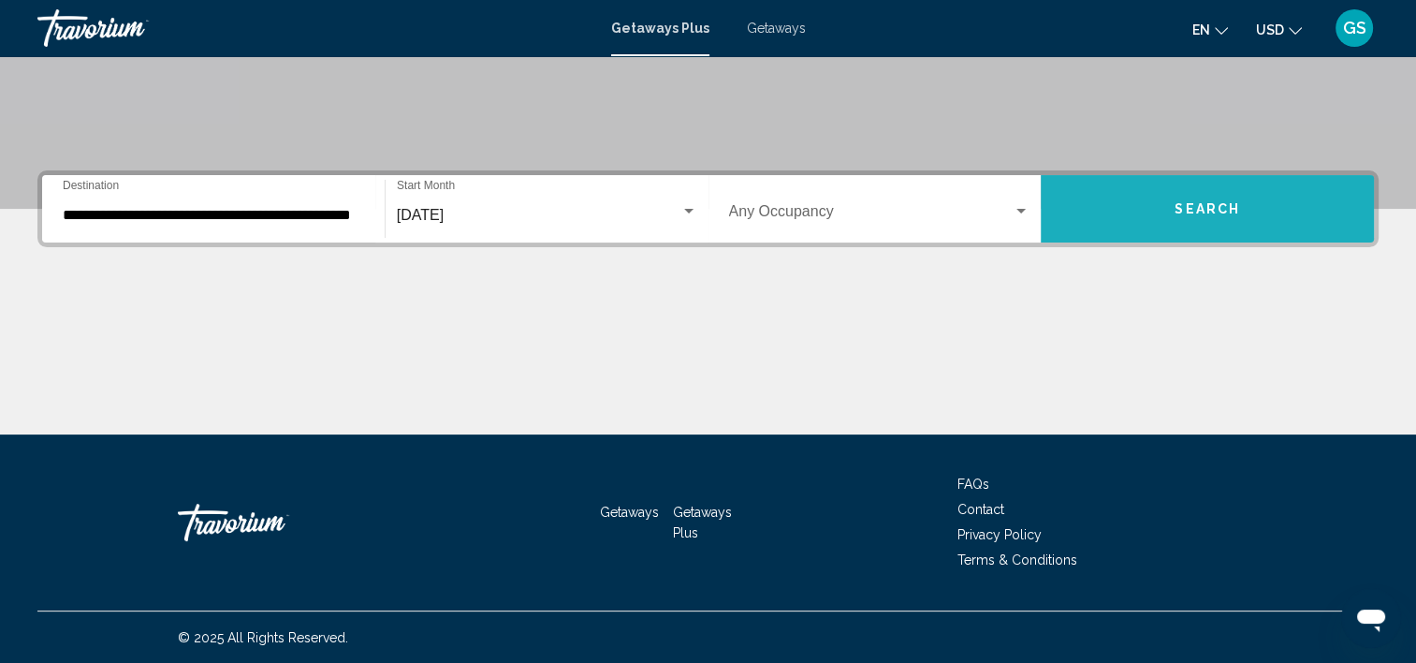
click at [1205, 197] on button "Search" at bounding box center [1207, 208] width 333 height 67
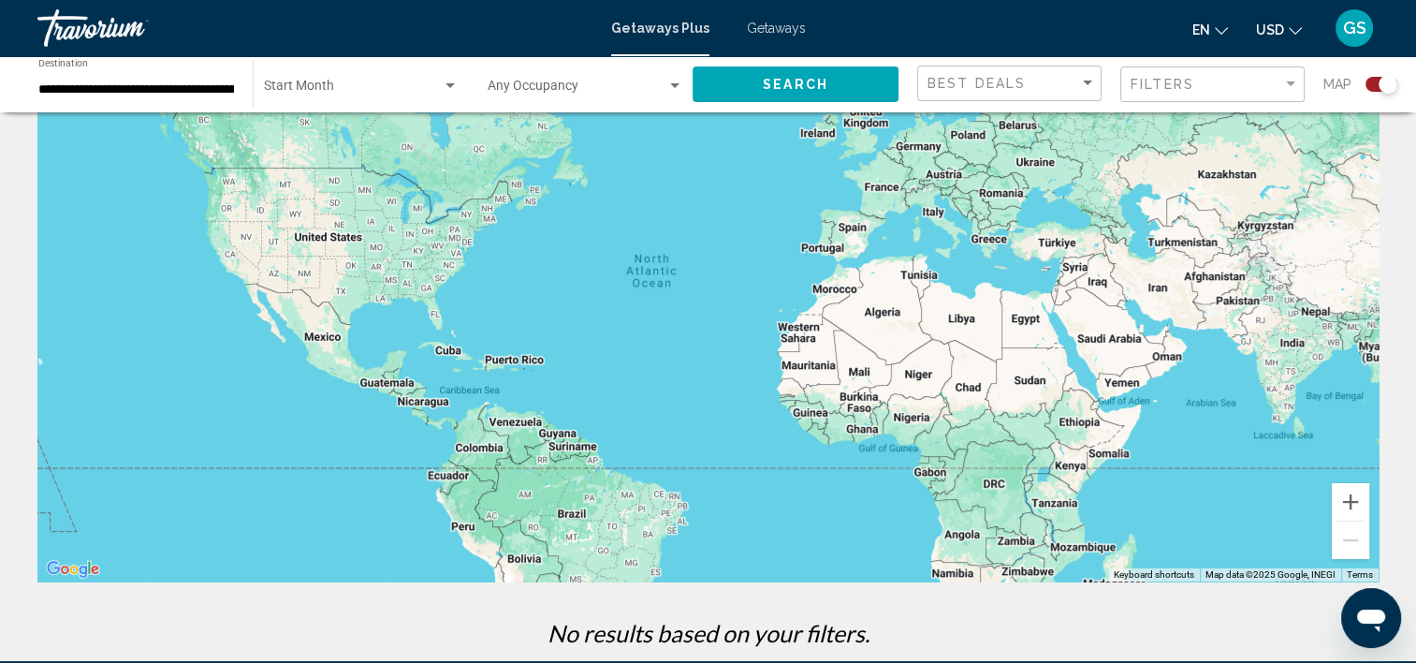
scroll to position [94, 0]
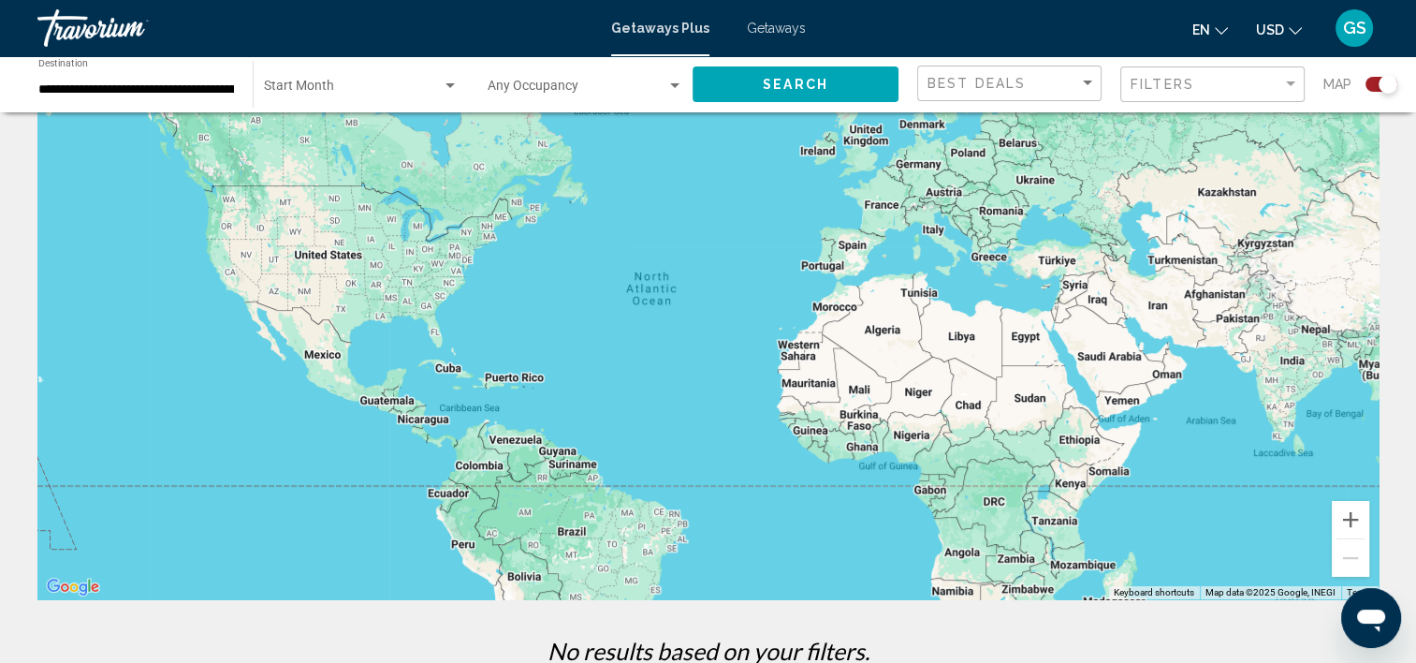
click at [773, 29] on span "Getaways" at bounding box center [776, 28] width 59 height 15
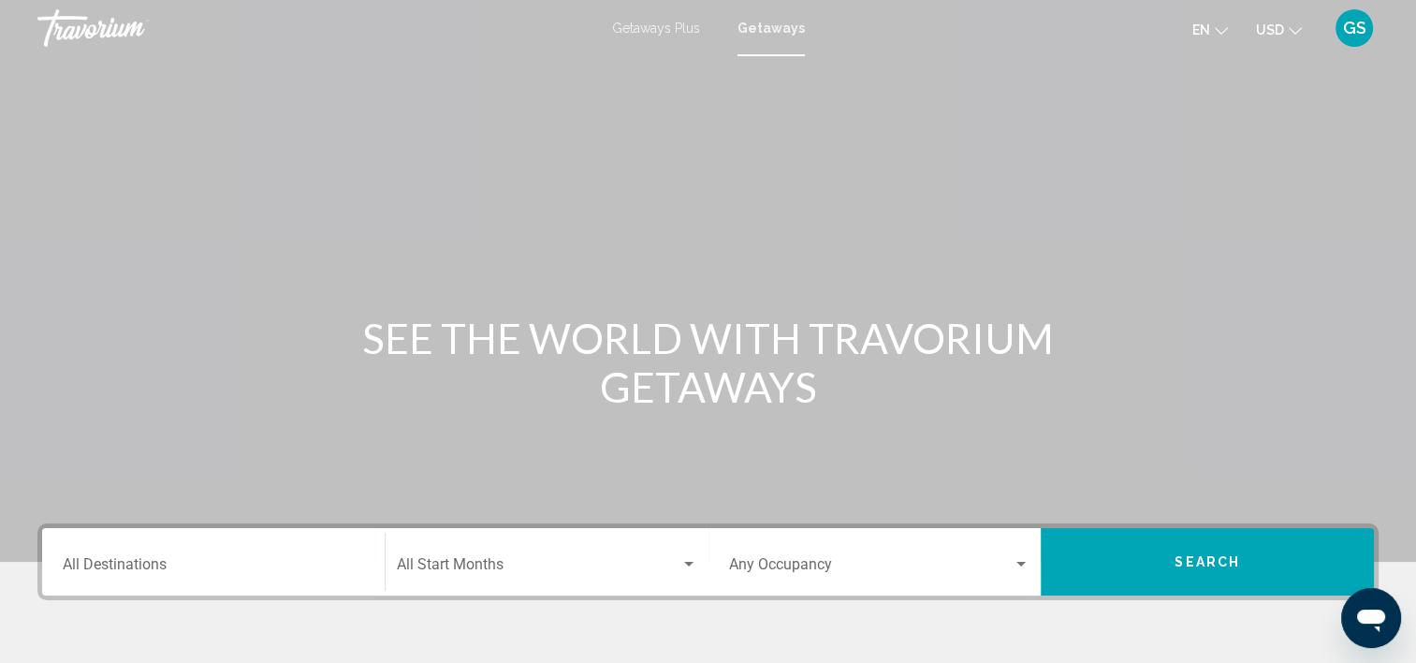
click at [101, 558] on div "Destination All Destinations" at bounding box center [213, 561] width 301 height 59
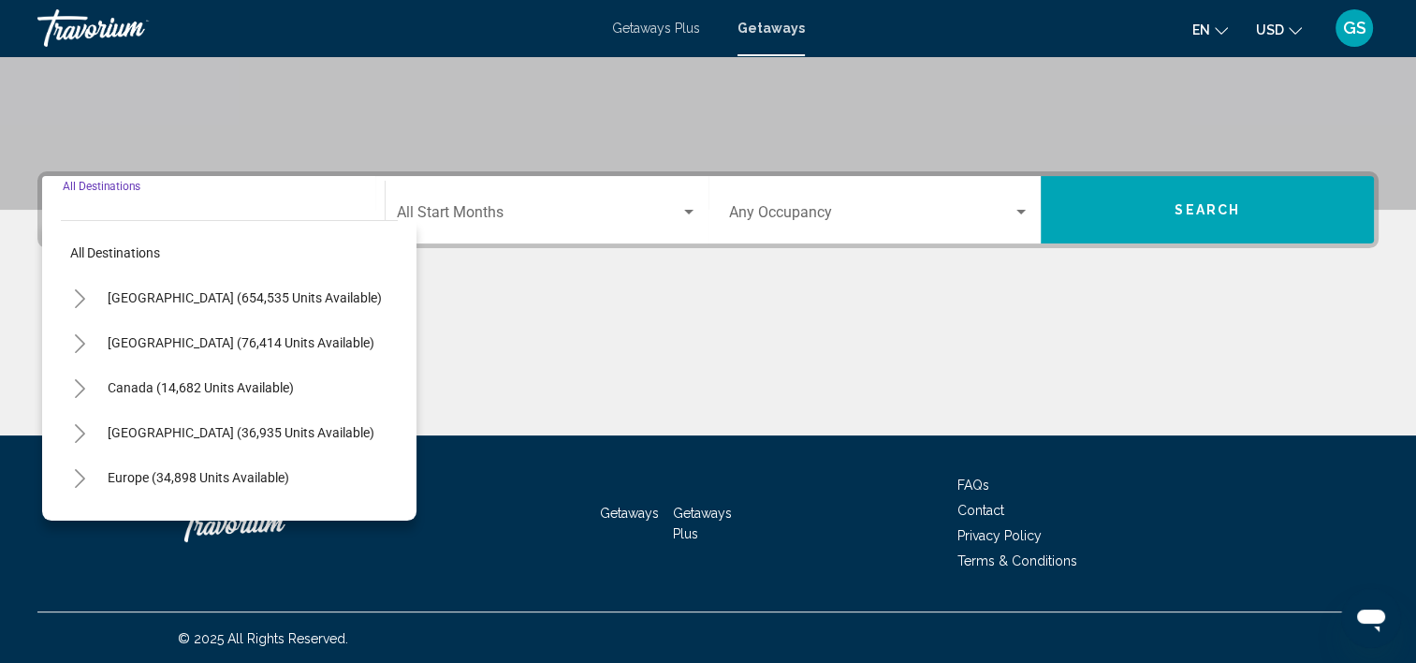
scroll to position [353, 0]
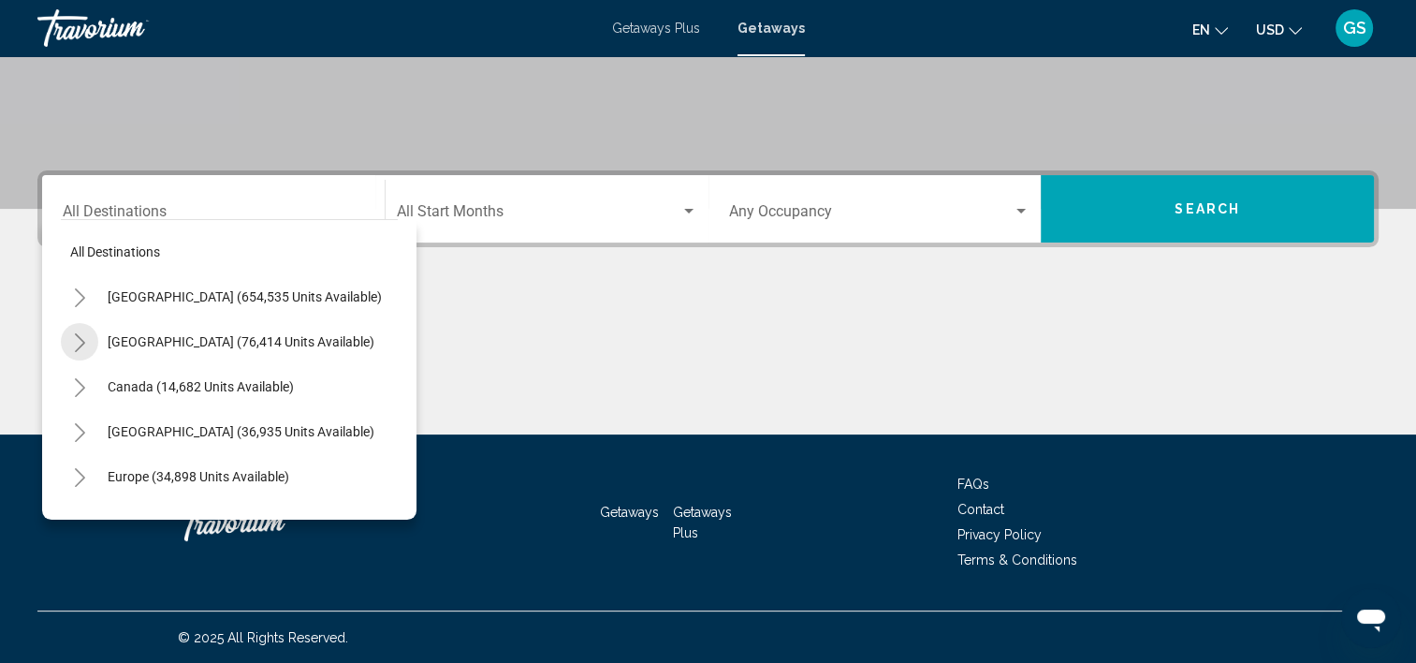
click at [82, 348] on icon "Toggle Mexico (76,414 units available)" at bounding box center [80, 342] width 14 height 19
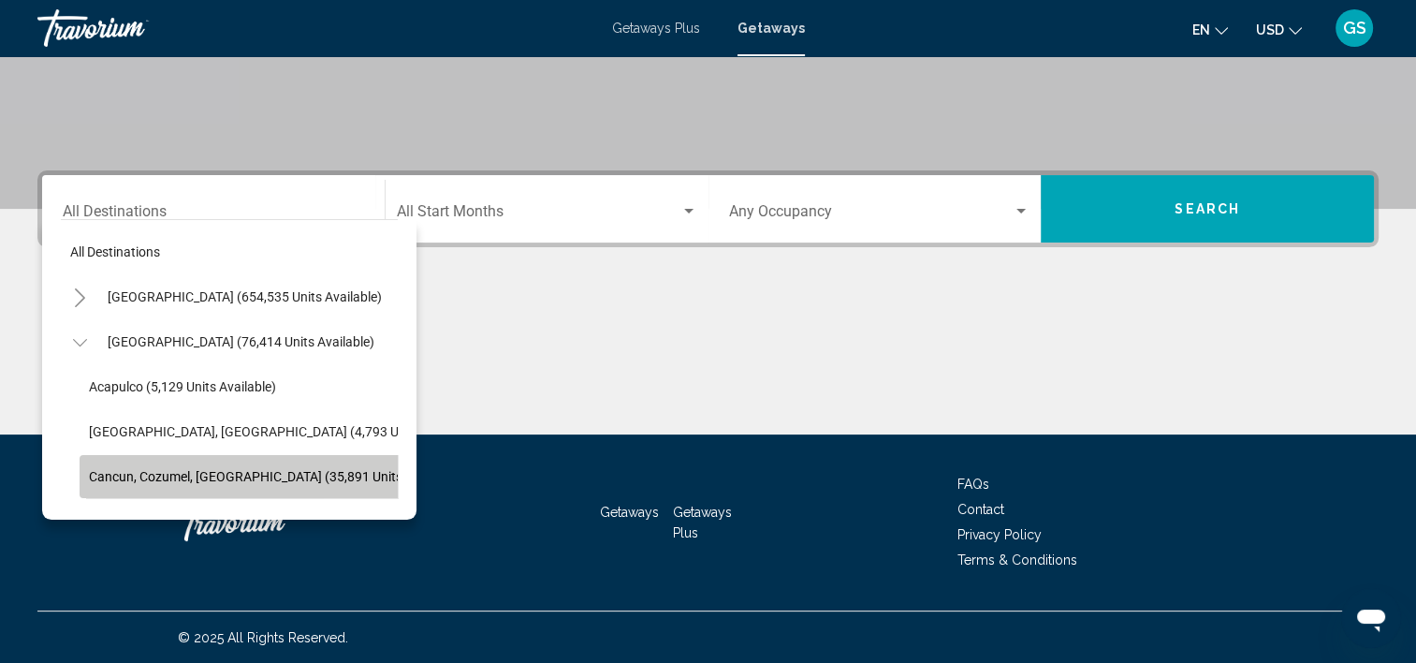
click at [134, 475] on span "Cancun, Cozumel, [GEOGRAPHIC_DATA] (35,891 units available)" at bounding box center [275, 476] width 373 height 15
type input "**********"
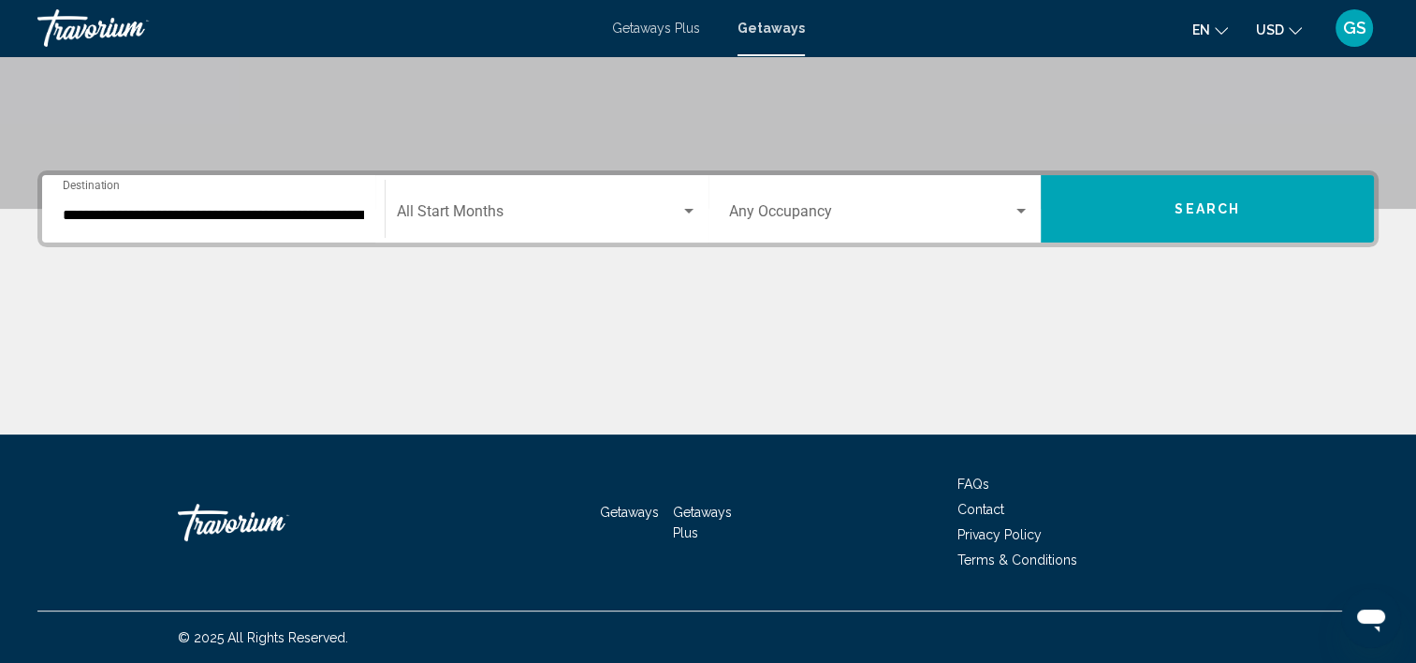
click at [543, 188] on div "Start Month All Start Months" at bounding box center [547, 209] width 300 height 59
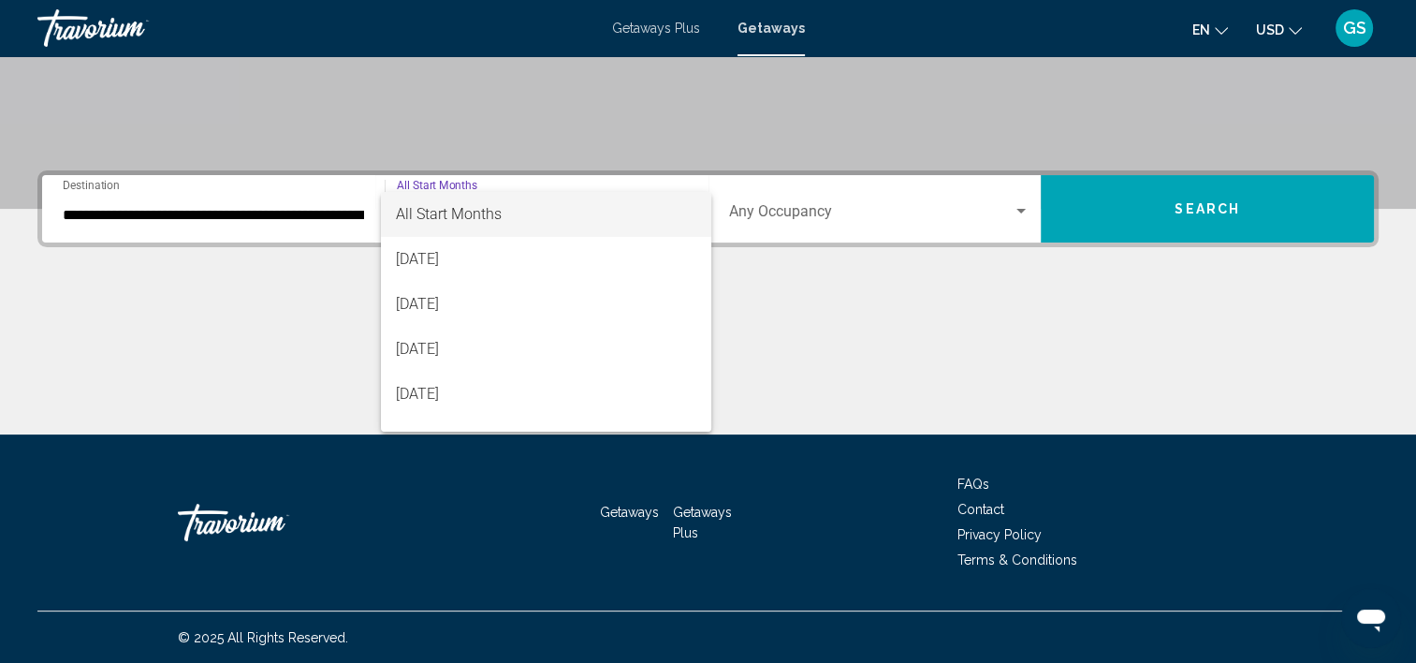
scroll to position [37, 0]
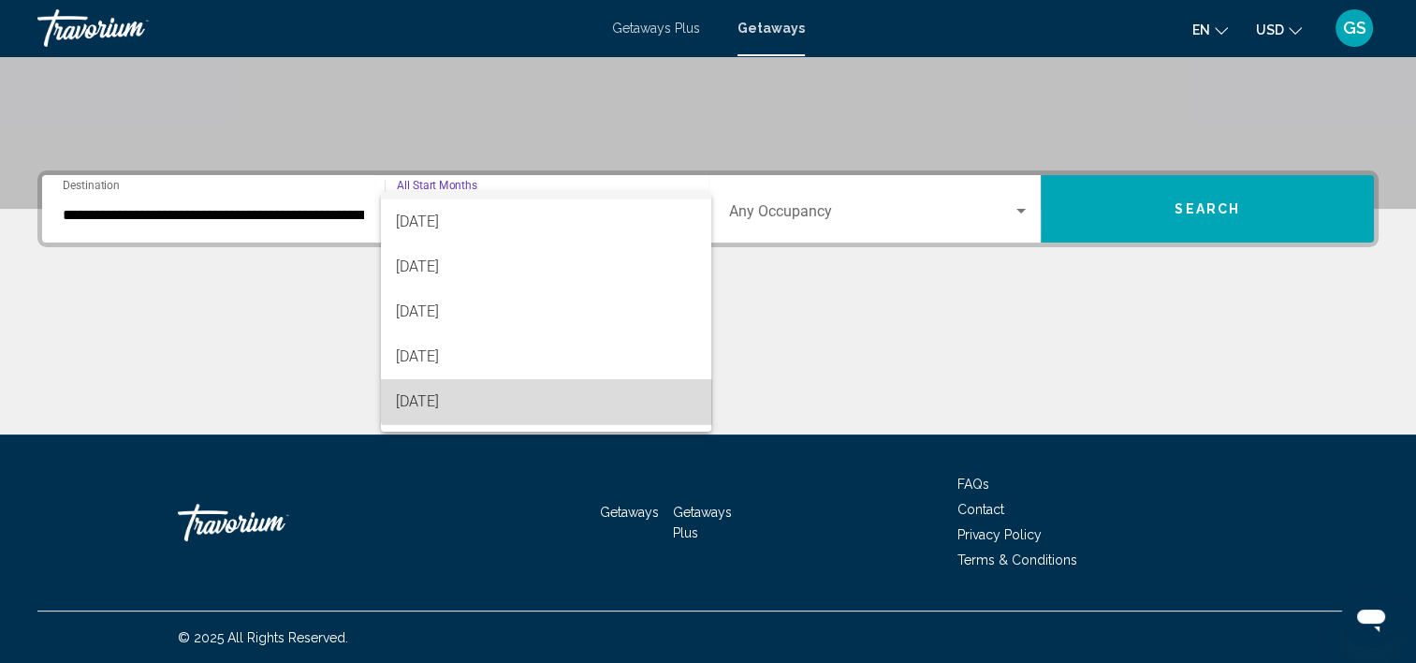
click at [565, 394] on span "[DATE]" at bounding box center [546, 401] width 300 height 45
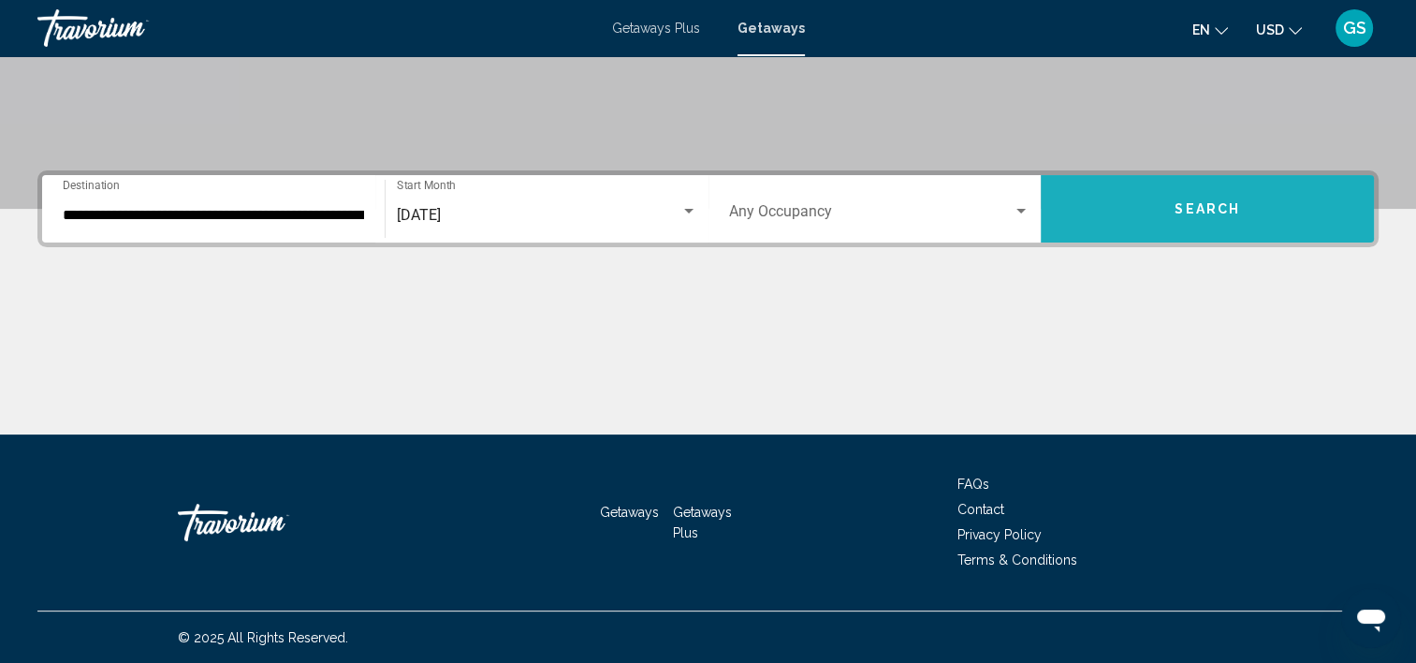
click at [1164, 181] on button "Search" at bounding box center [1207, 208] width 333 height 67
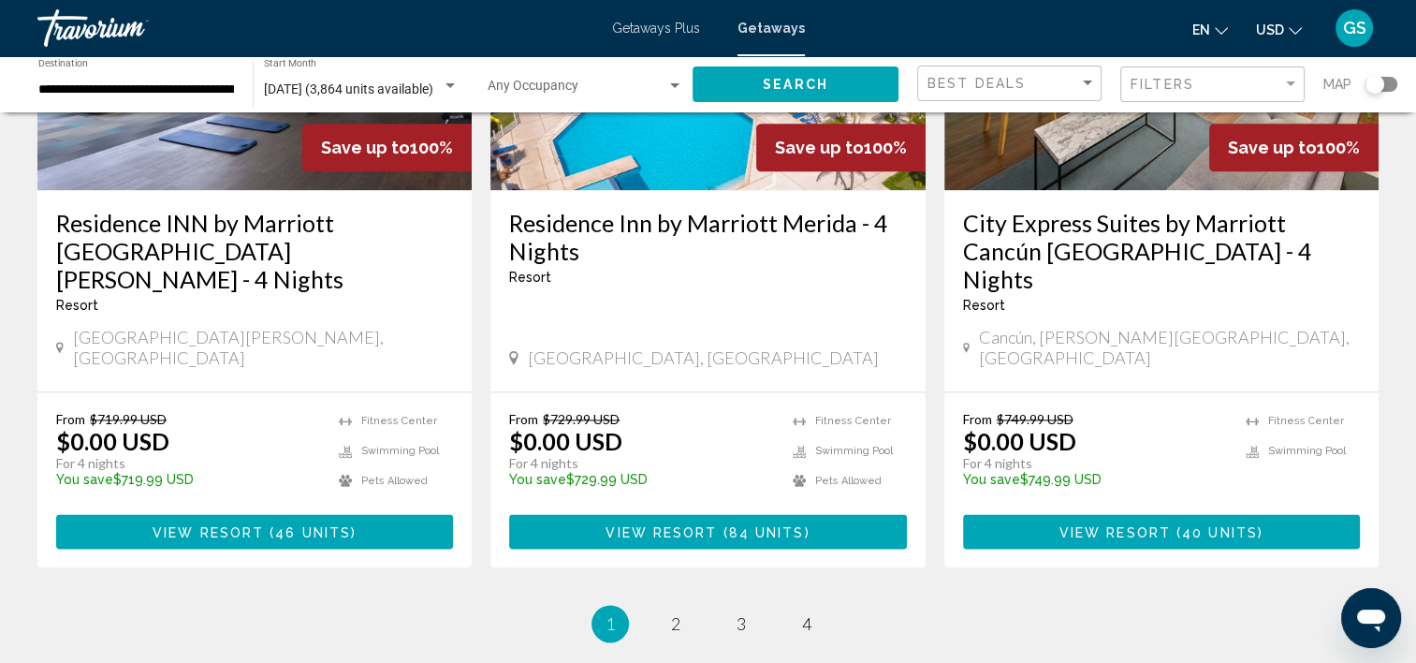
scroll to position [2425, 0]
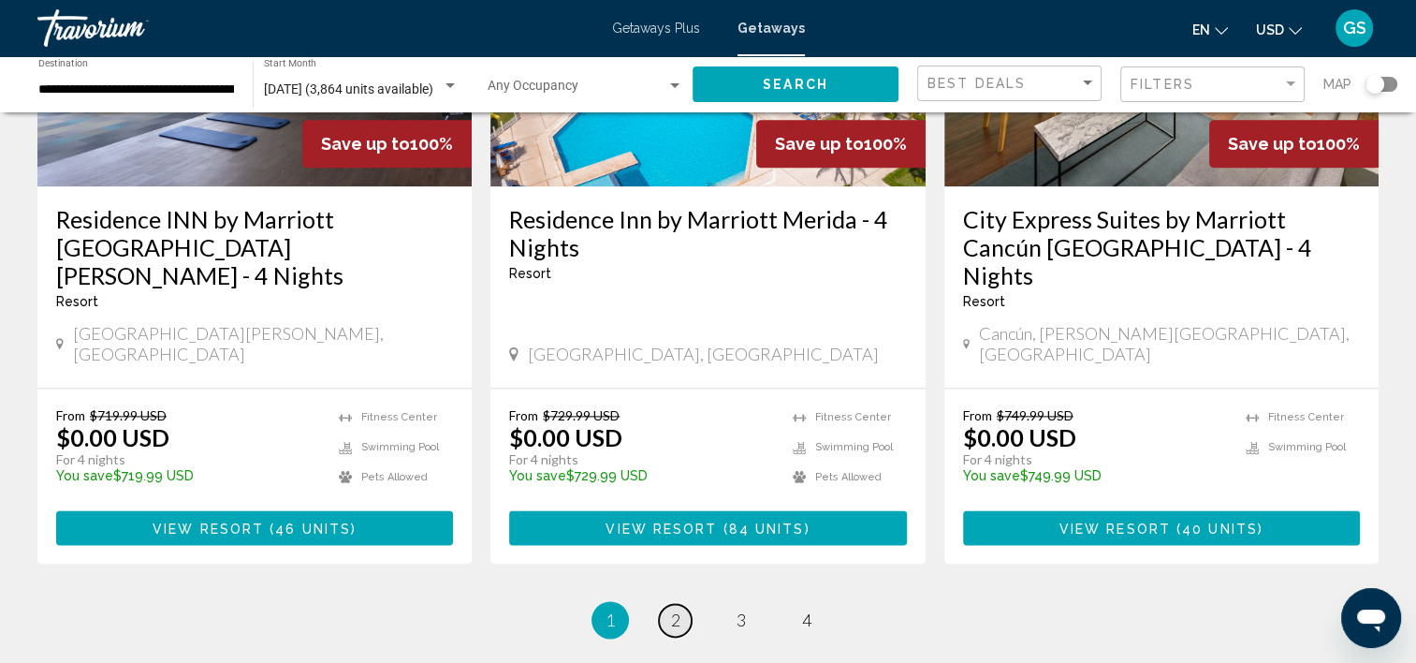
click at [678, 609] on span "2" at bounding box center [675, 619] width 9 height 21
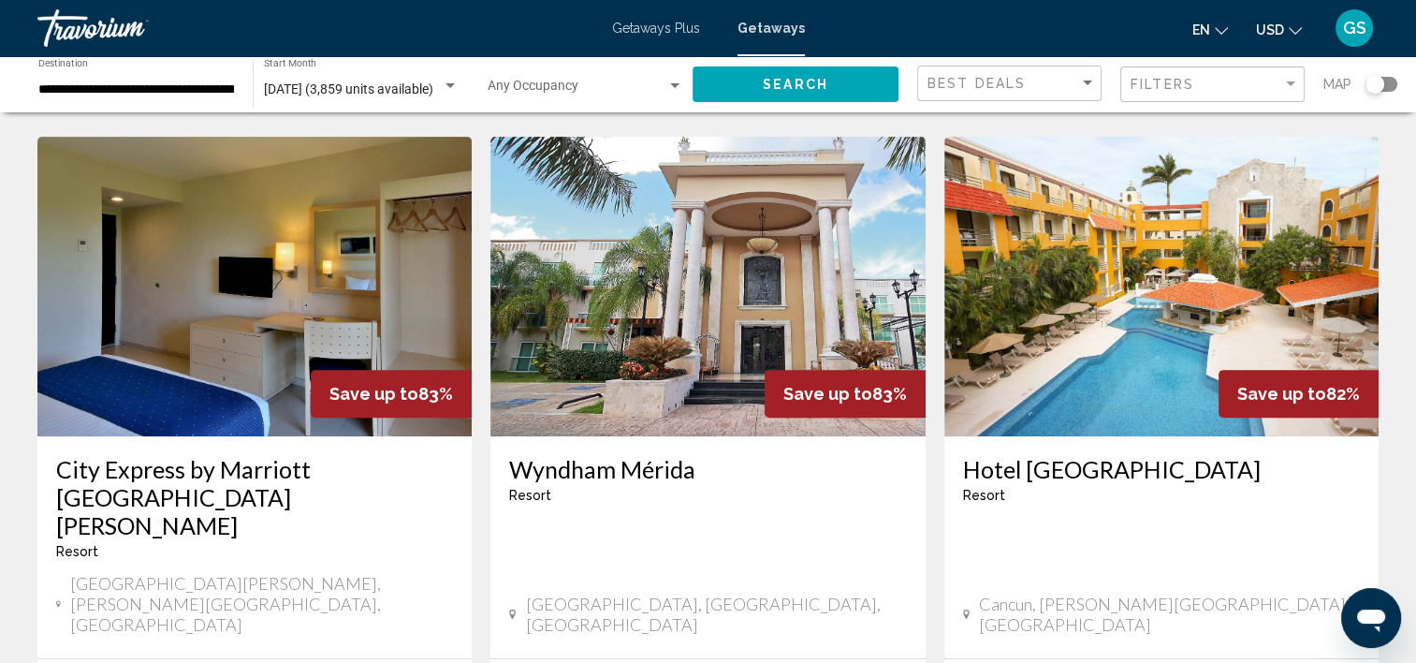
scroll to position [768, 0]
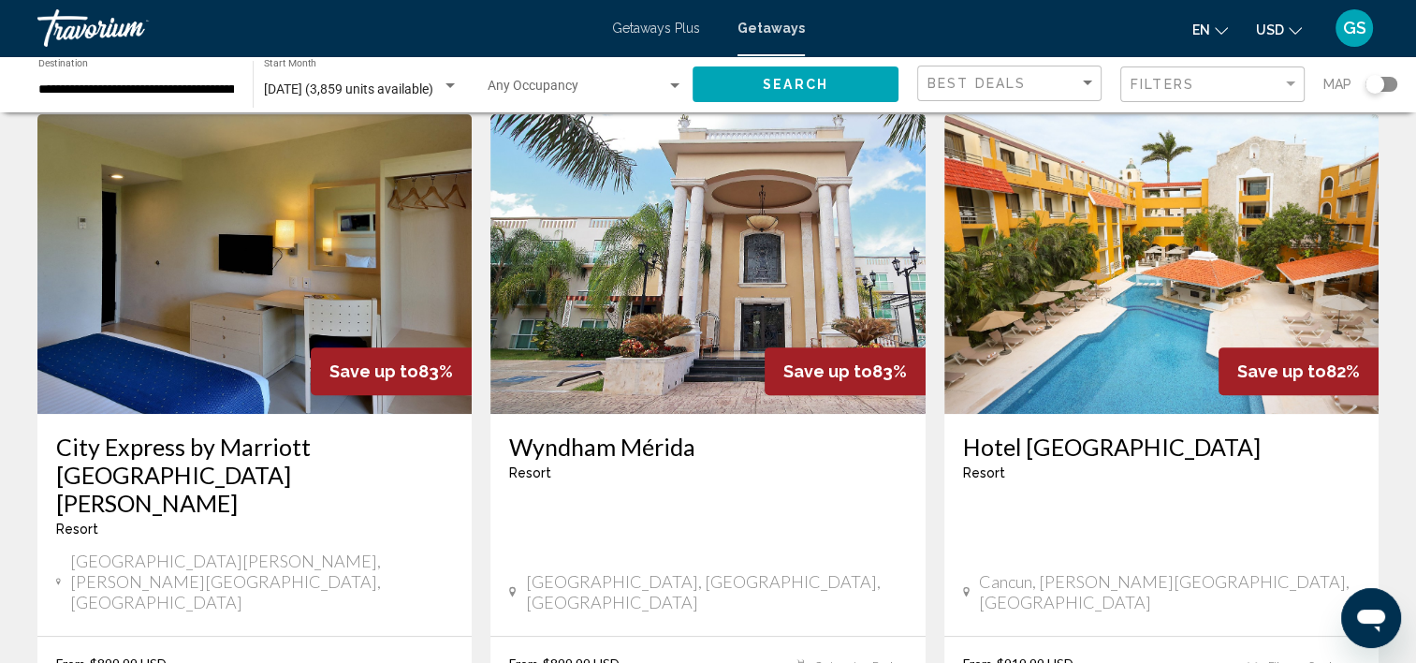
click at [719, 367] on img "Main content" at bounding box center [707, 263] width 434 height 299
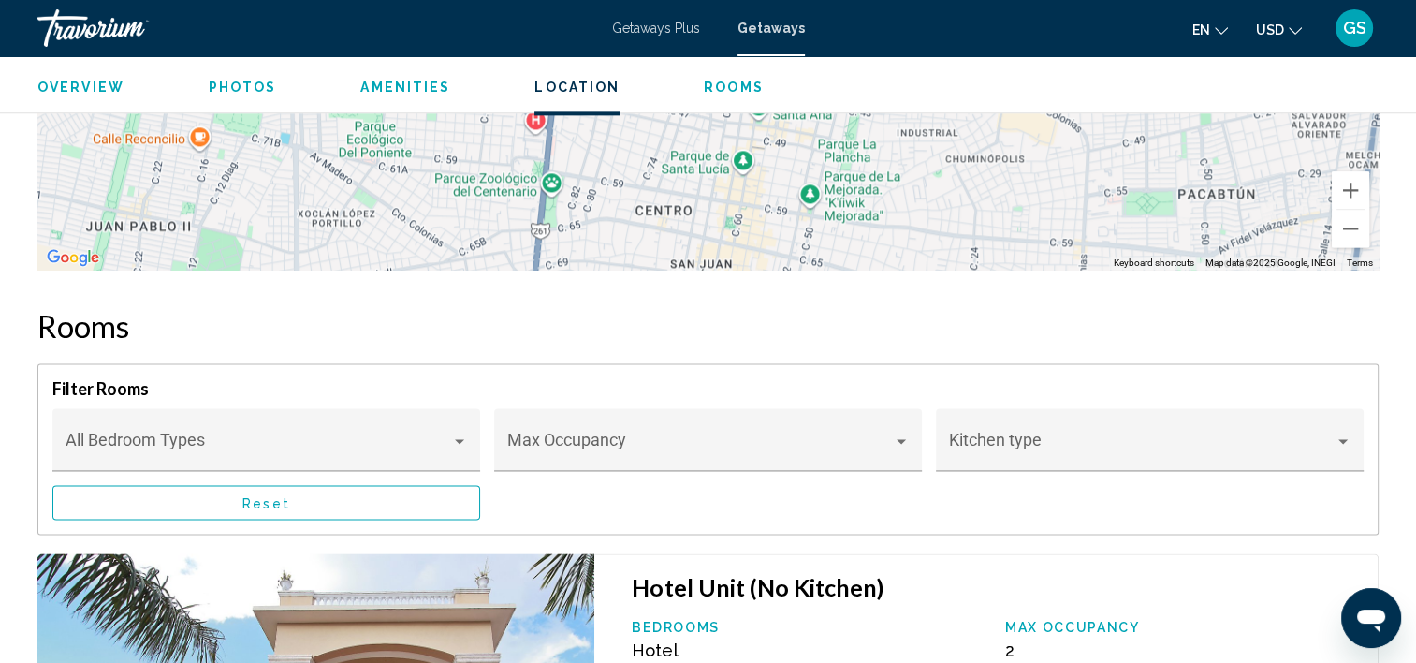
scroll to position [2444, 0]
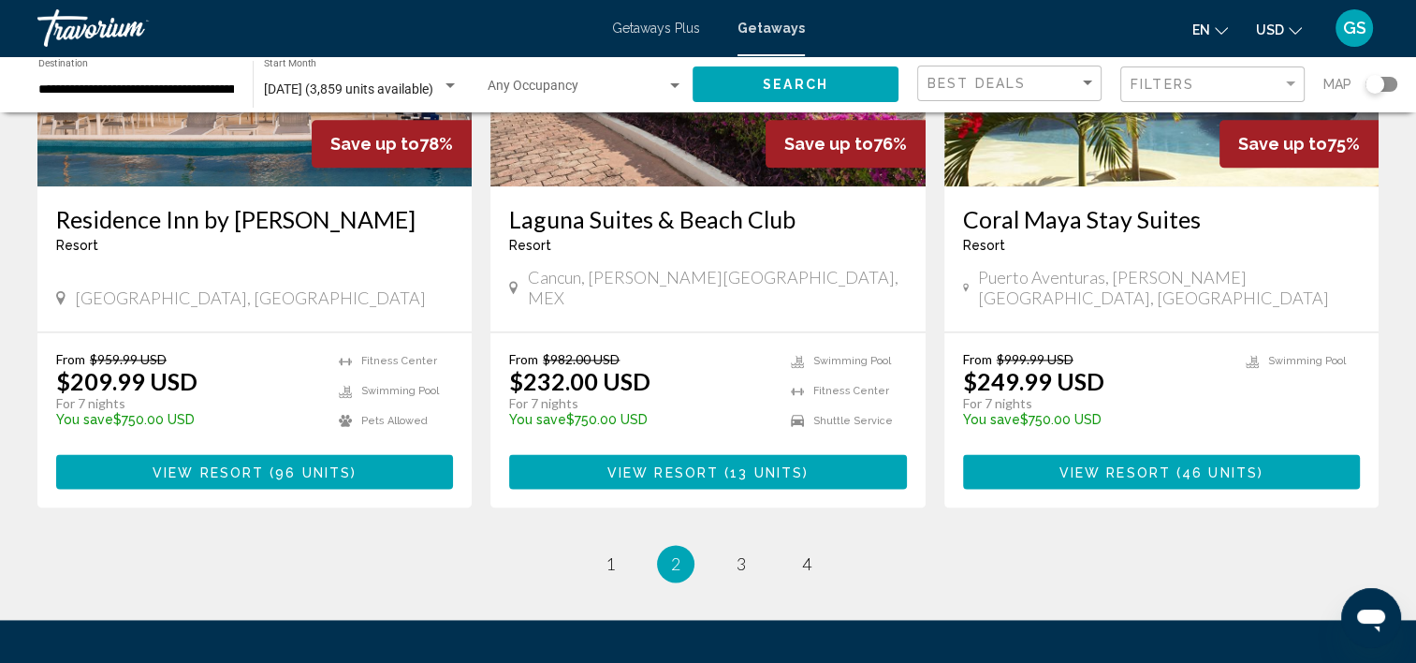
scroll to position [2470, 0]
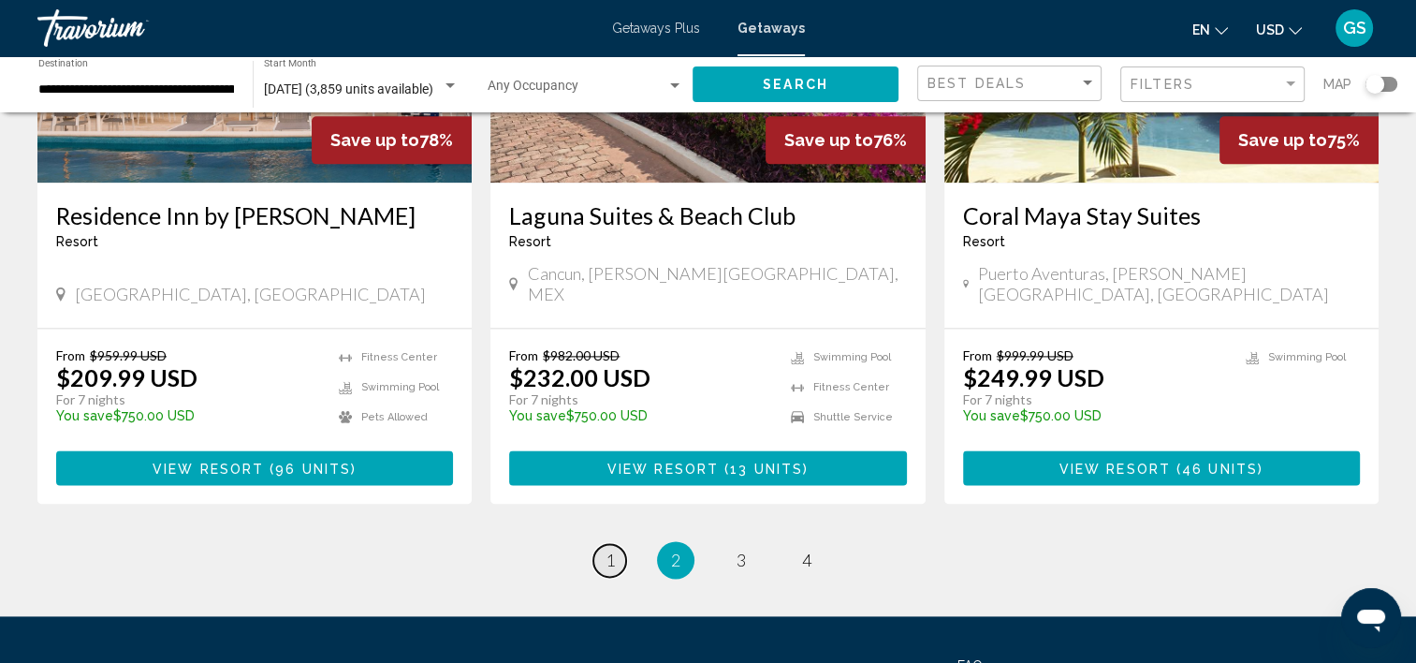
click at [605, 549] on span "1" at bounding box center [609, 559] width 9 height 21
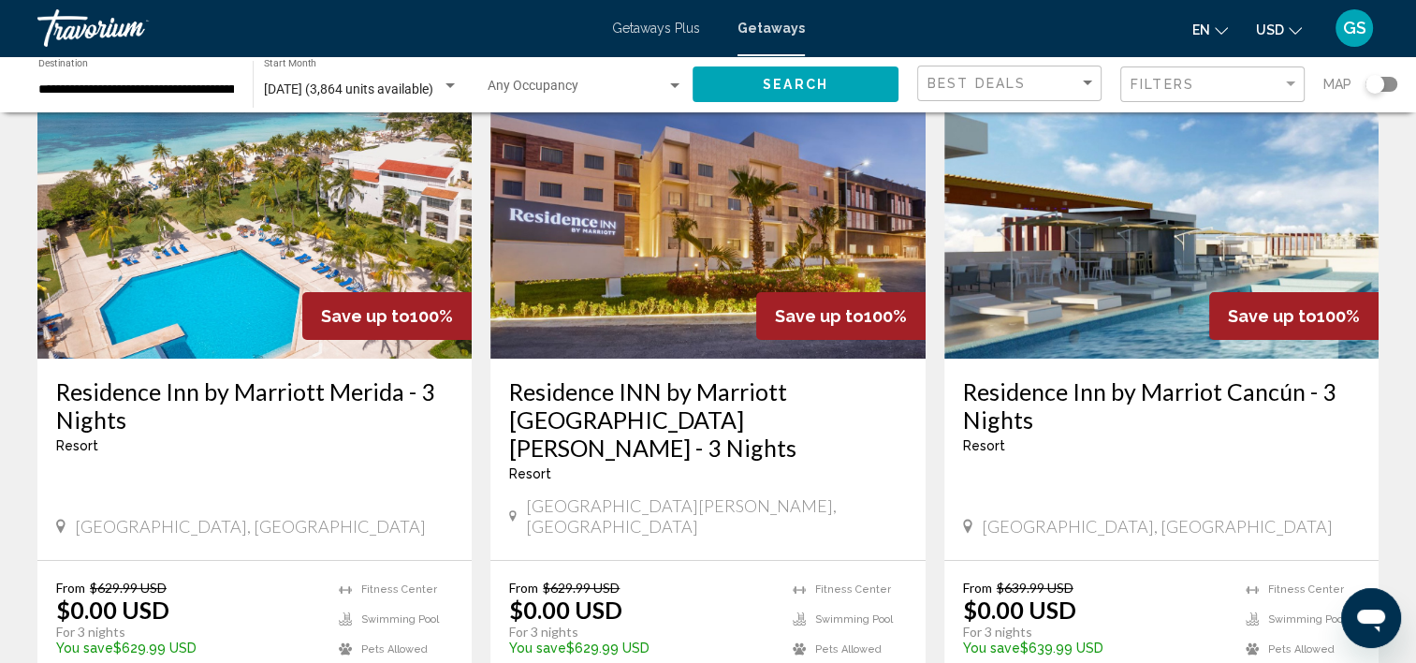
scroll to position [168, 0]
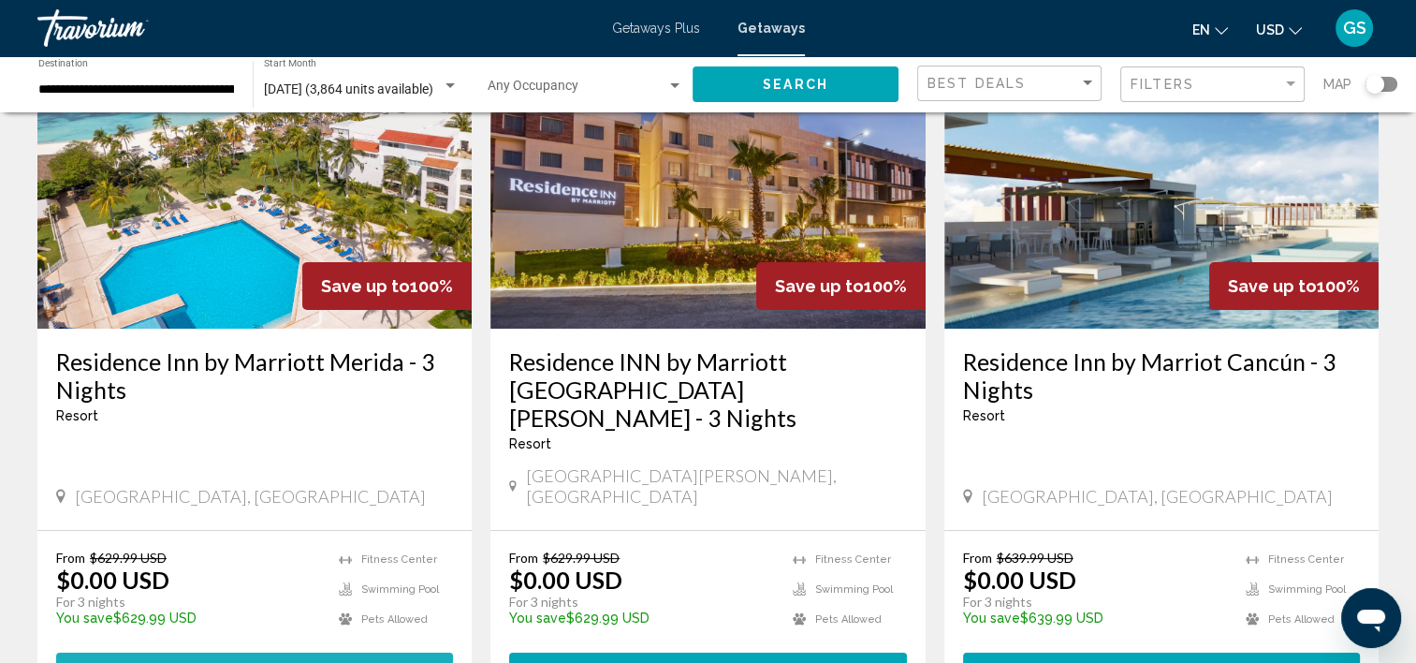
click at [245, 662] on span "View Resort" at bounding box center [208, 670] width 111 height 15
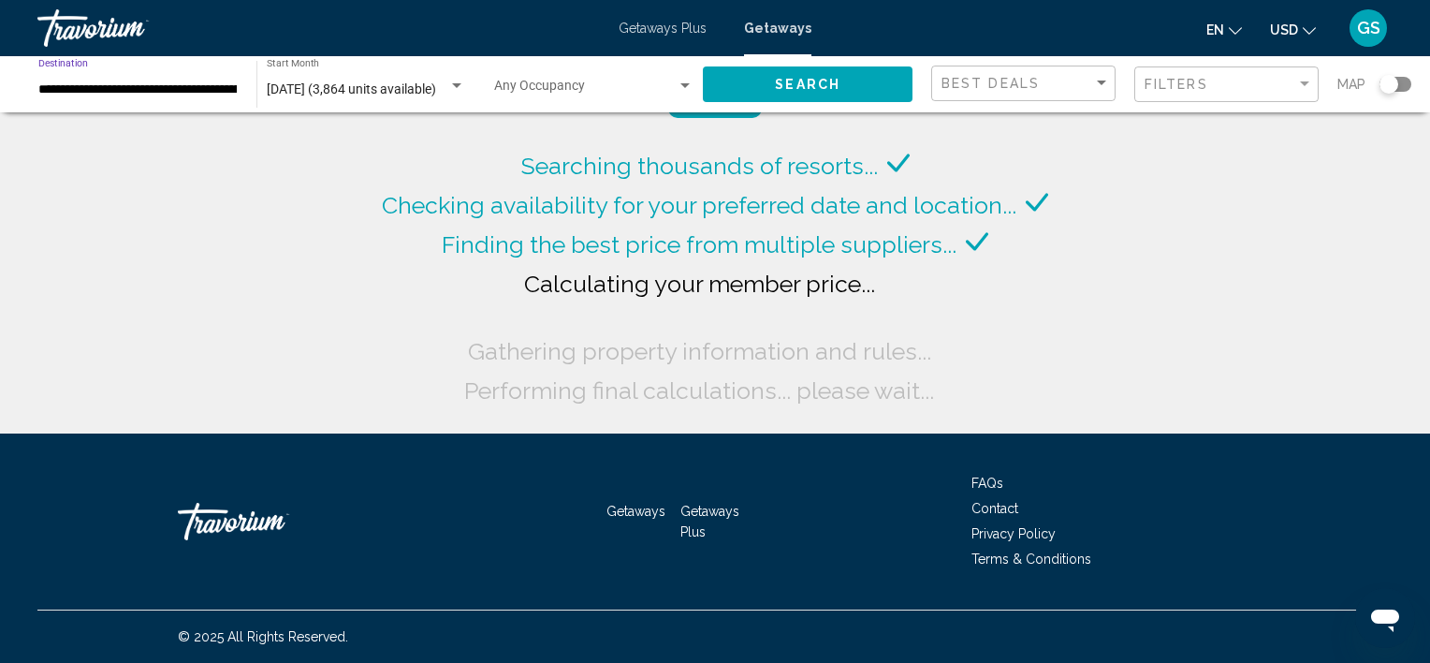
click at [125, 84] on input "**********" at bounding box center [137, 89] width 199 height 15
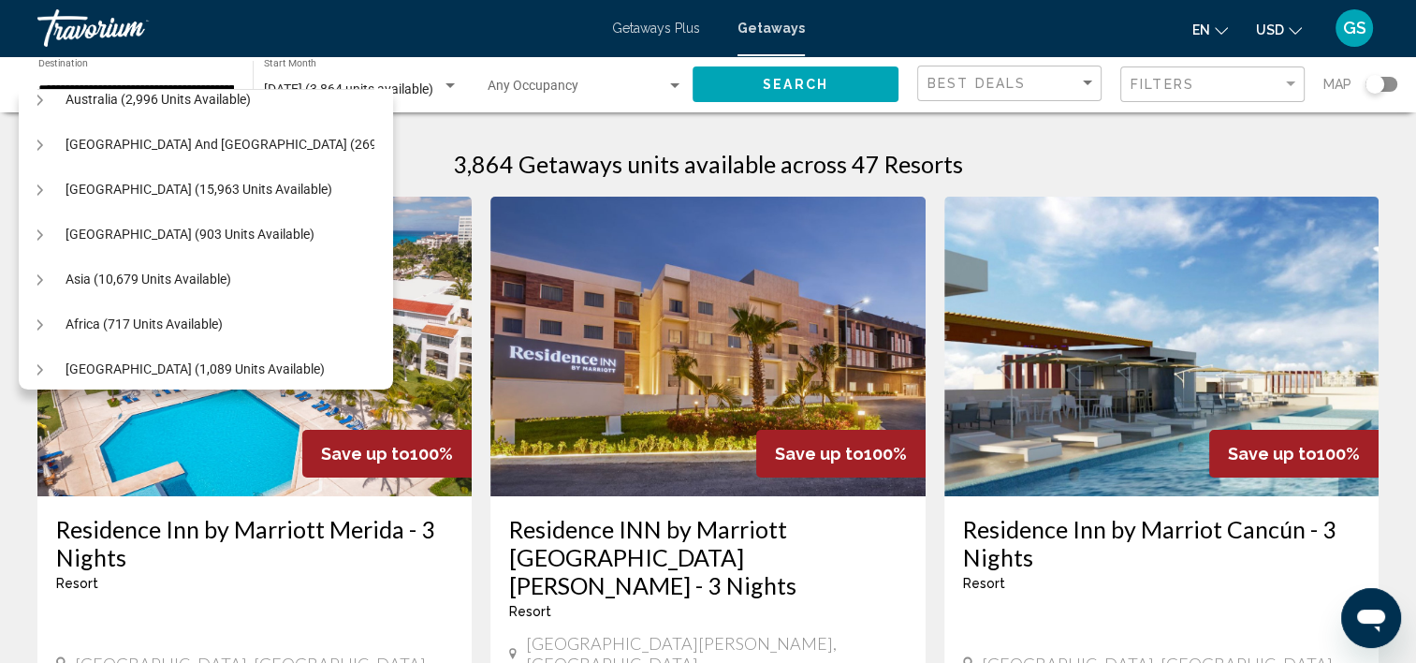
scroll to position [766, 19]
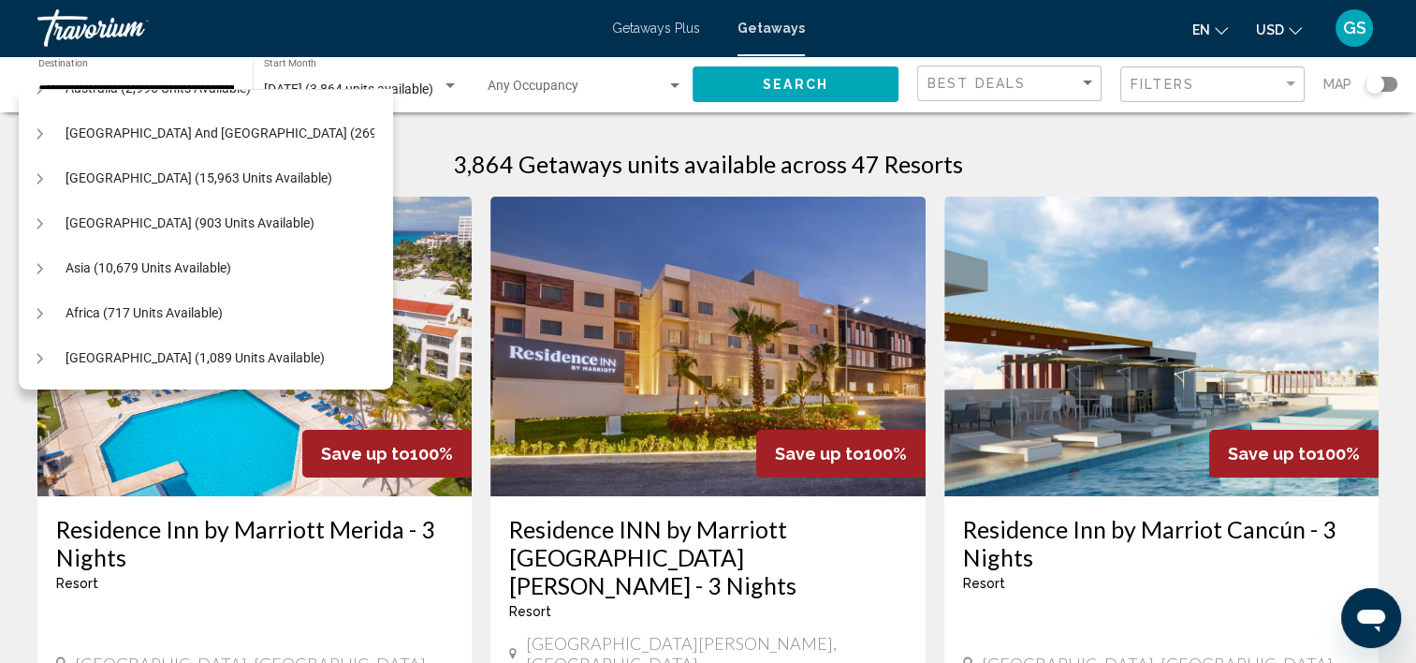
click at [34, 343] on div "All destinations [GEOGRAPHIC_DATA] (654,535 units available) [GEOGRAPHIC_DATA] …" at bounding box center [206, 239] width 374 height 300
click at [39, 349] on icon "Toggle Middle East (1,089 units available)" at bounding box center [38, 358] width 14 height 19
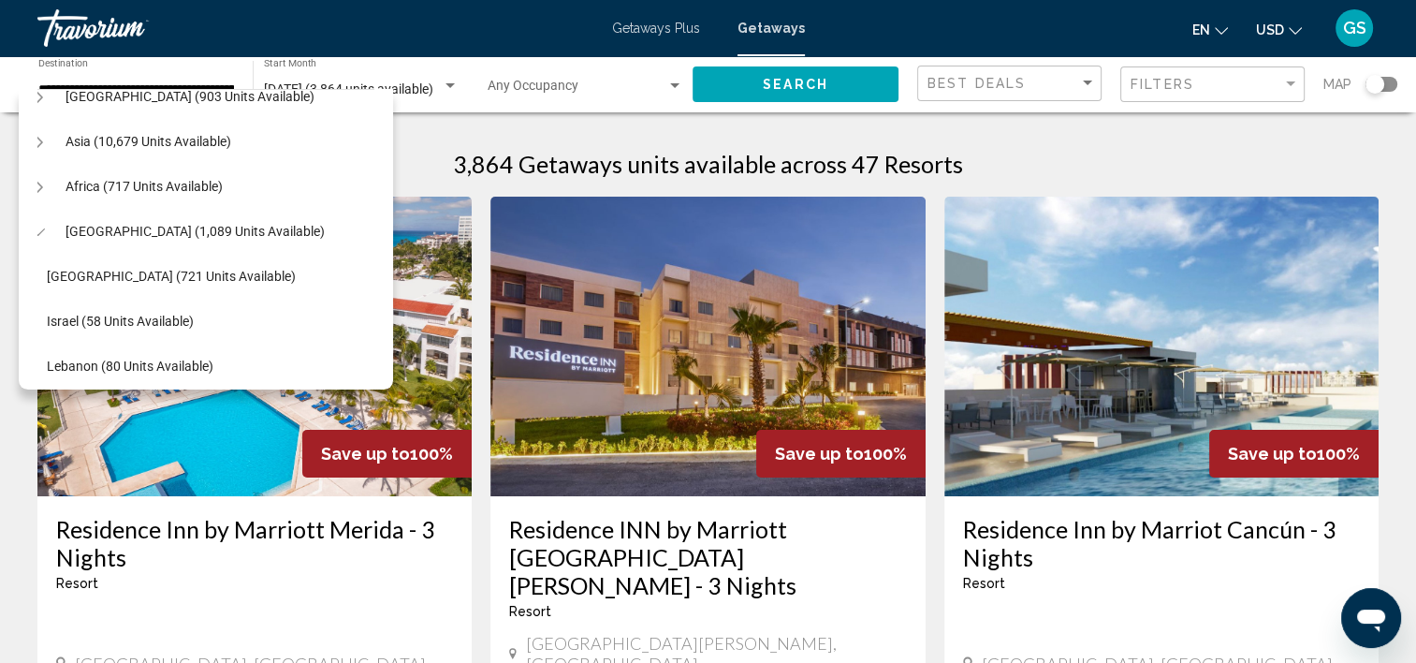
scroll to position [946, 19]
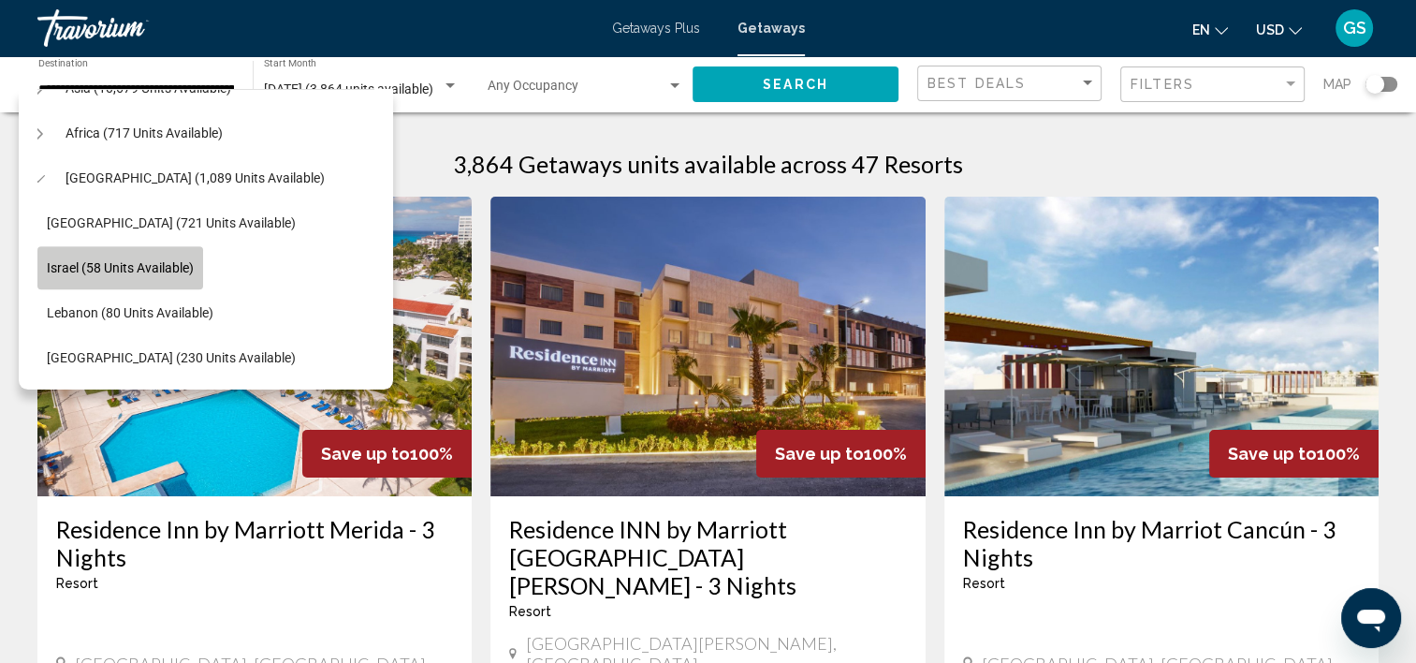
click at [165, 260] on span "Israel (58 units available)" at bounding box center [120, 267] width 147 height 15
type input "**********"
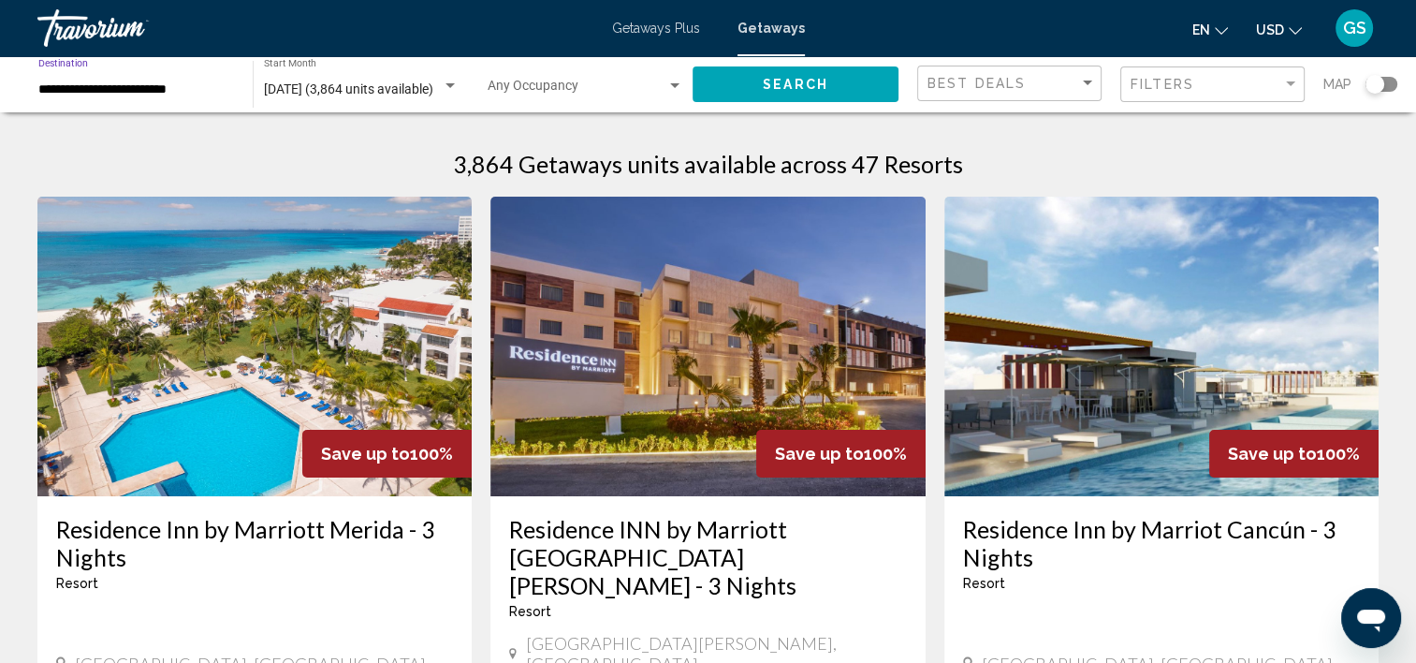
click at [766, 86] on span "Search" at bounding box center [796, 85] width 66 height 15
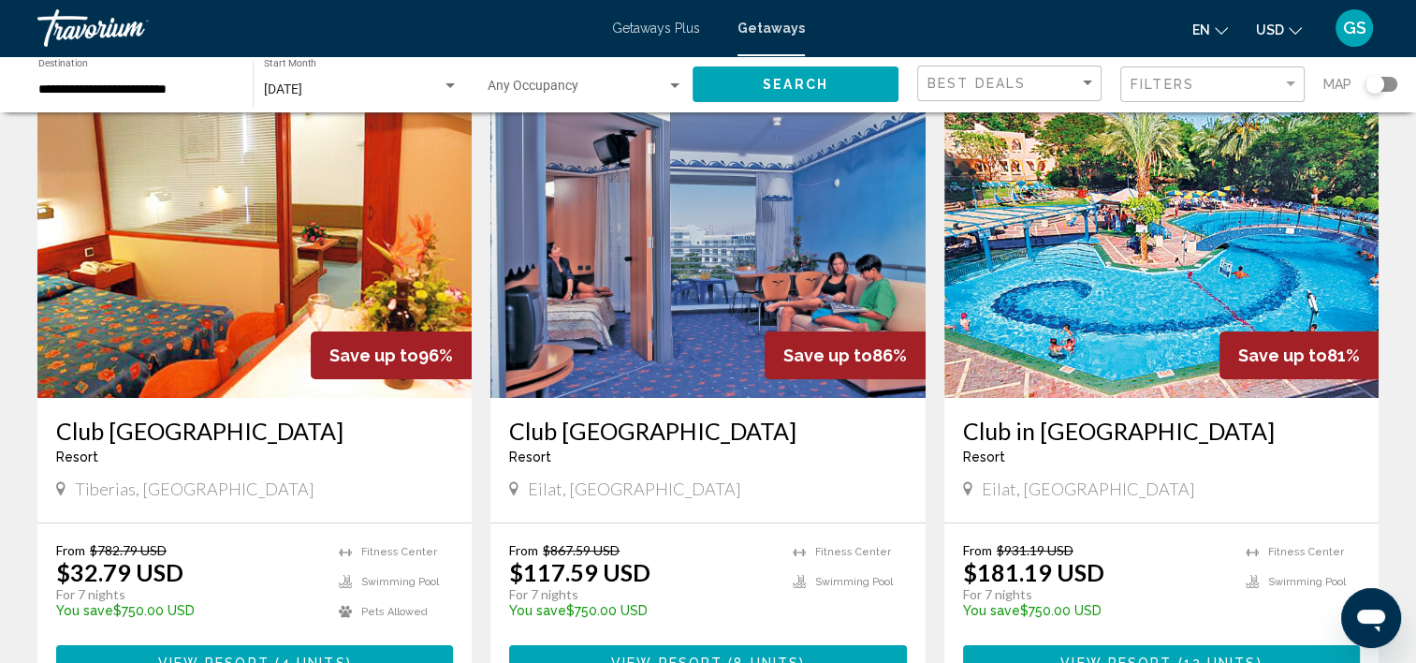
scroll to position [101, 0]
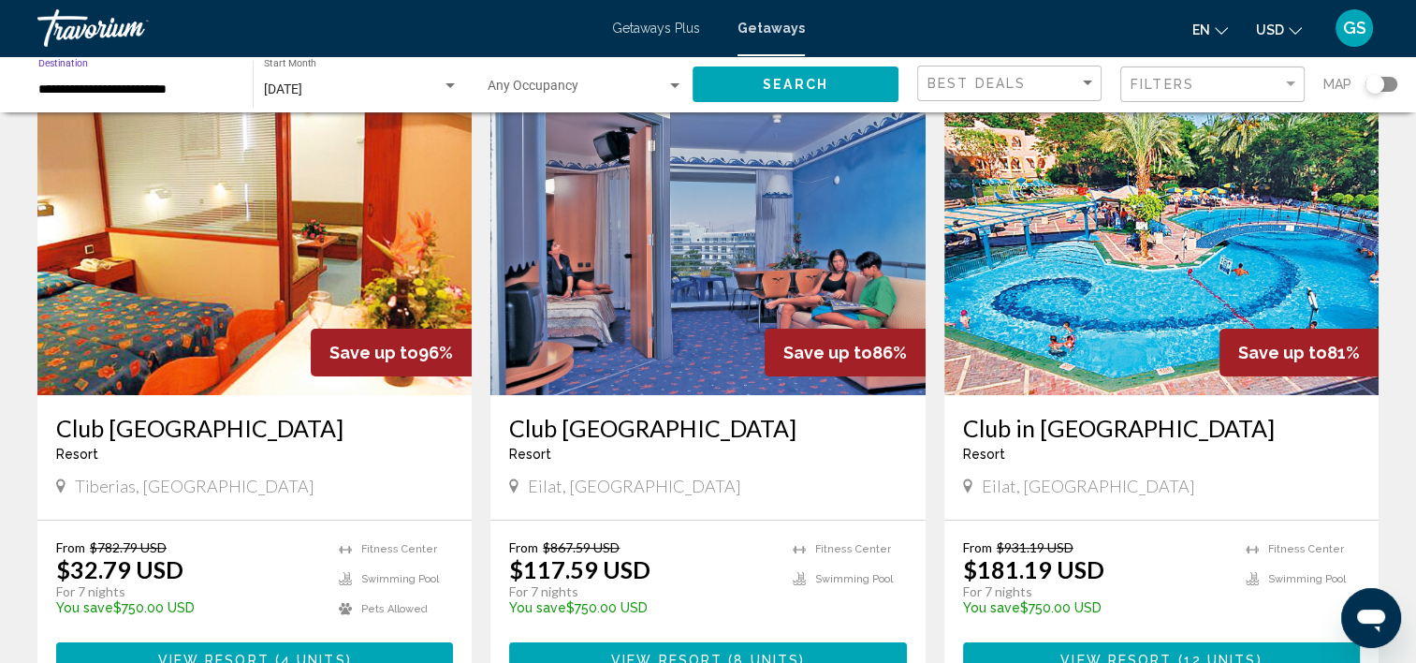
click at [199, 84] on input "**********" at bounding box center [136, 89] width 196 height 15
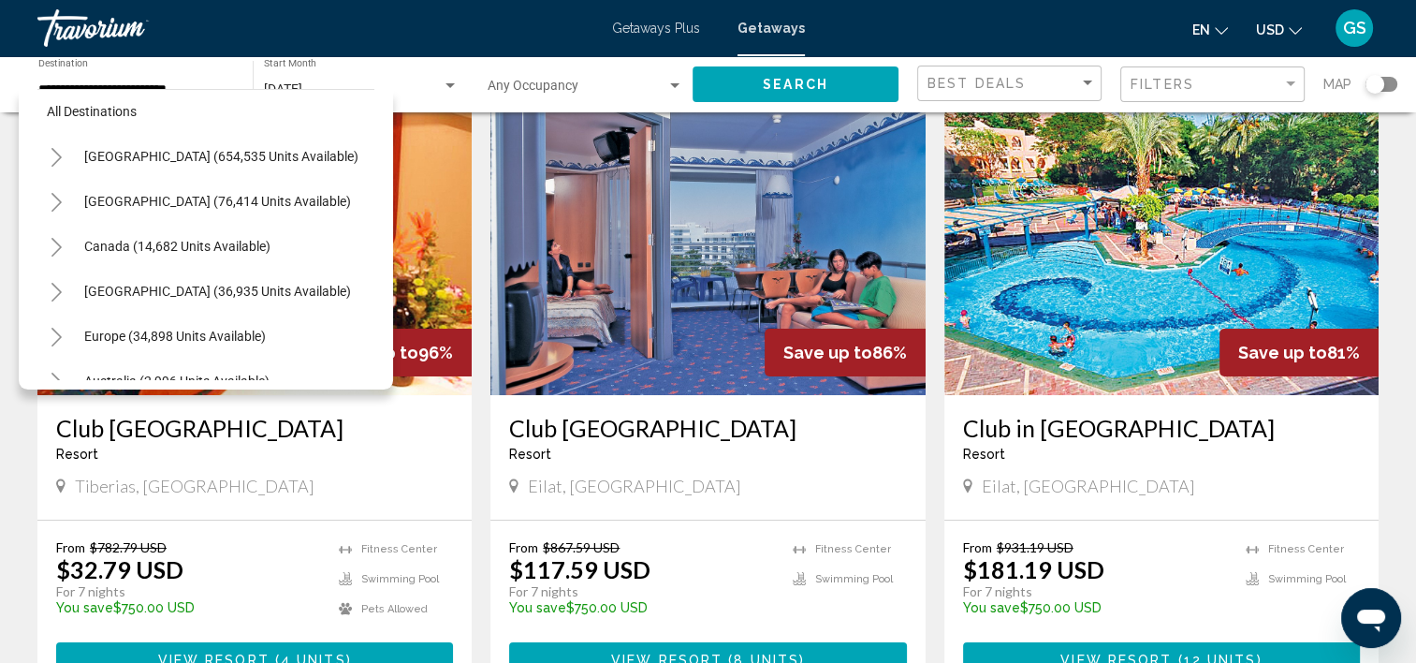
scroll to position [0, 0]
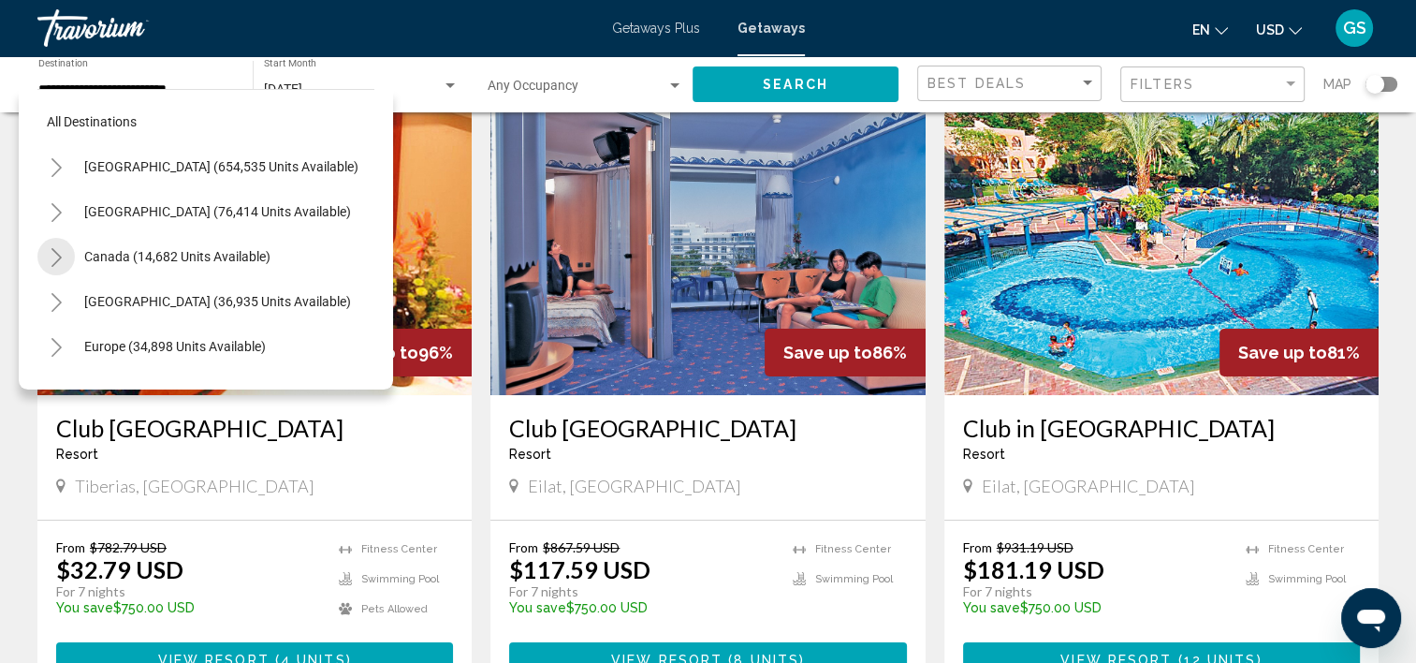
click at [59, 262] on icon "Toggle Canada (14,682 units available)" at bounding box center [57, 257] width 14 height 19
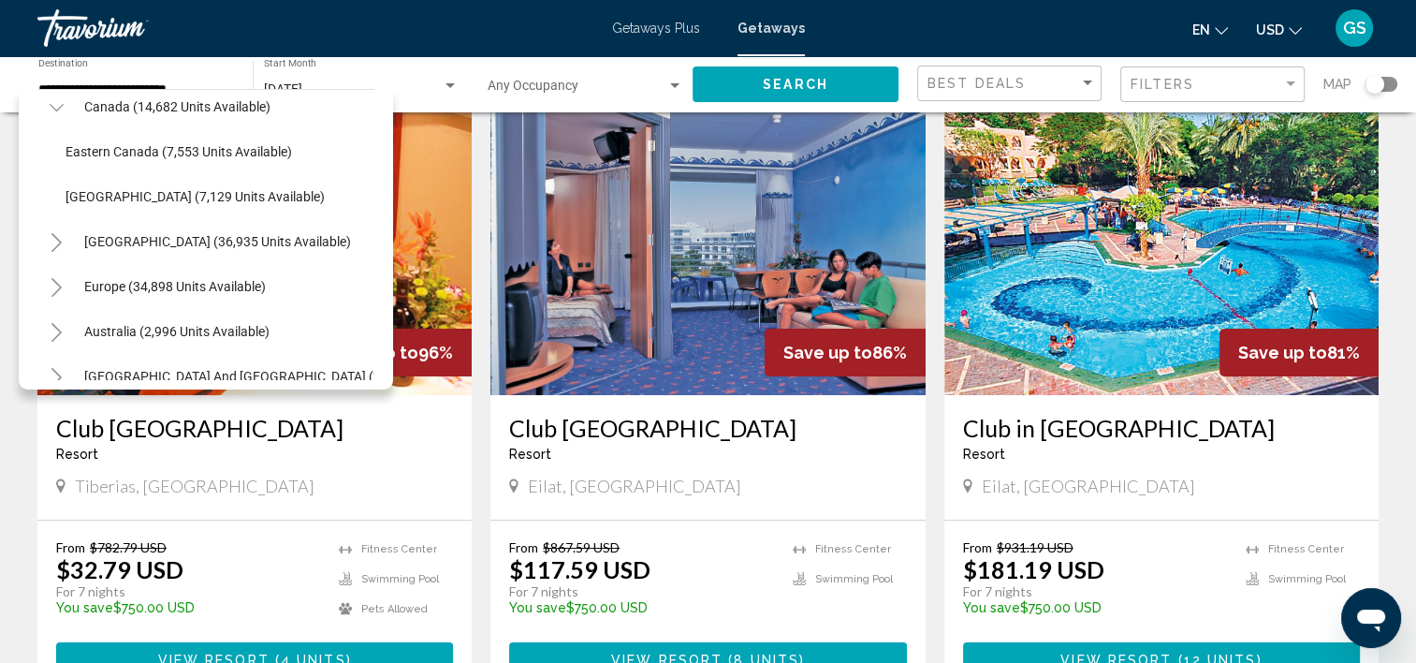
click at [761, 469] on div "[GEOGRAPHIC_DATA] - This is an adults only resort" at bounding box center [707, 445] width 397 height 62
